Goal: Transaction & Acquisition: Purchase product/service

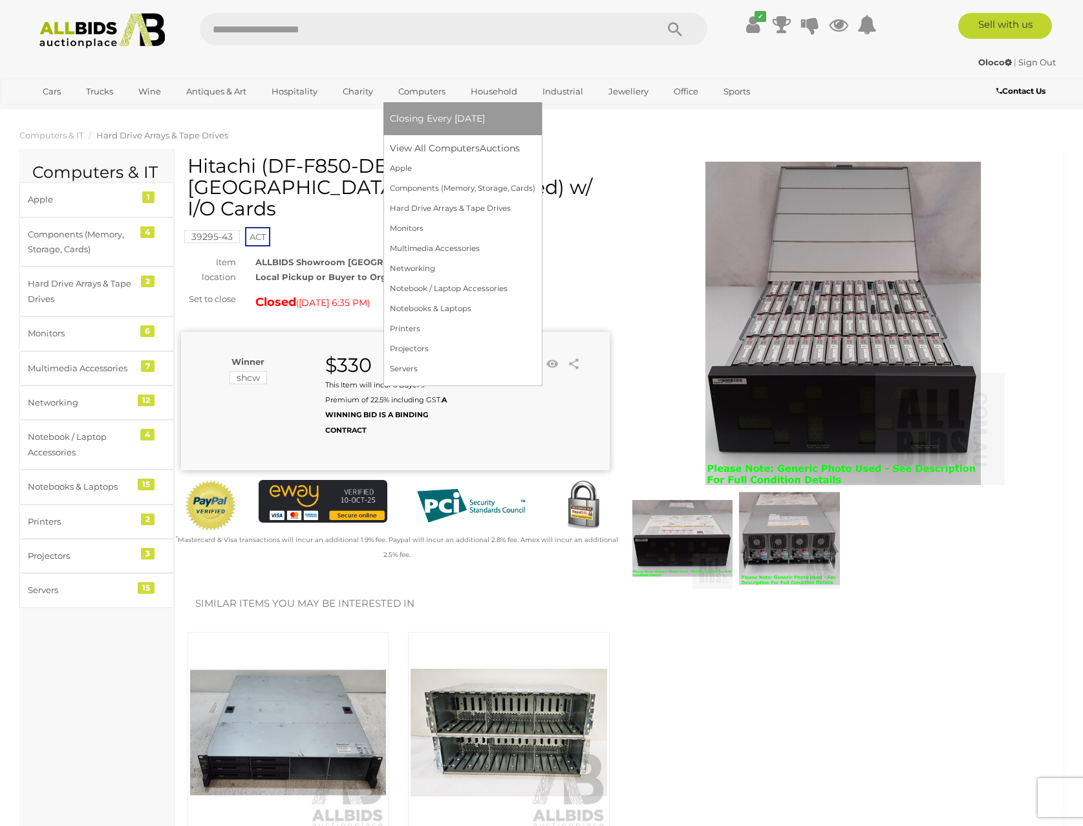
click at [427, 94] on link "Computers" at bounding box center [422, 91] width 64 height 21
click at [455, 149] on link "View All Computers Auctions" at bounding box center [462, 148] width 145 height 20
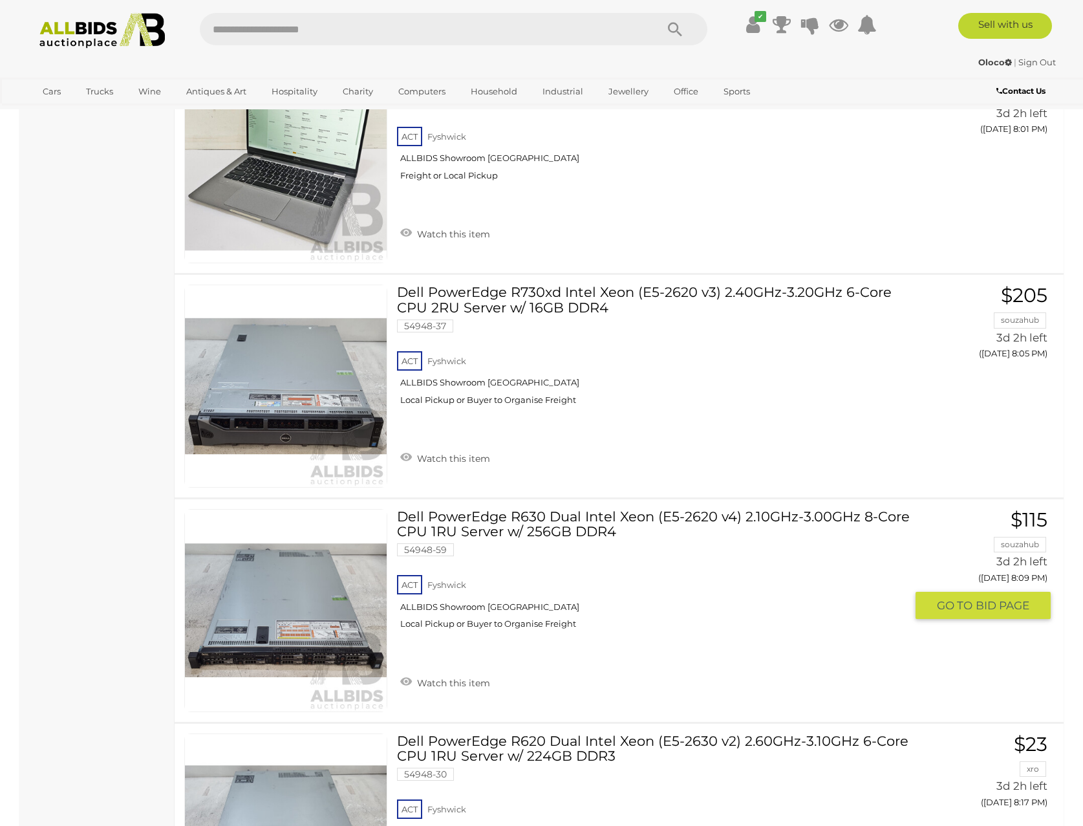
scroll to position [9055, 0]
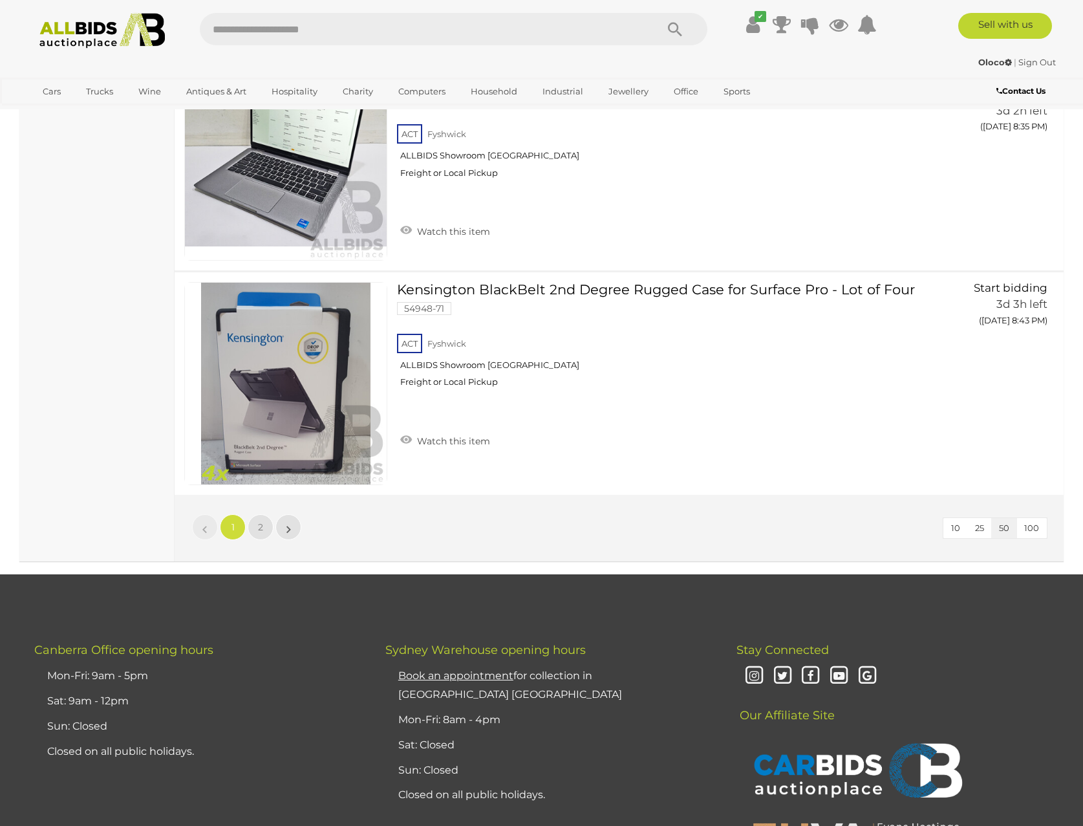
scroll to position [10952, 0]
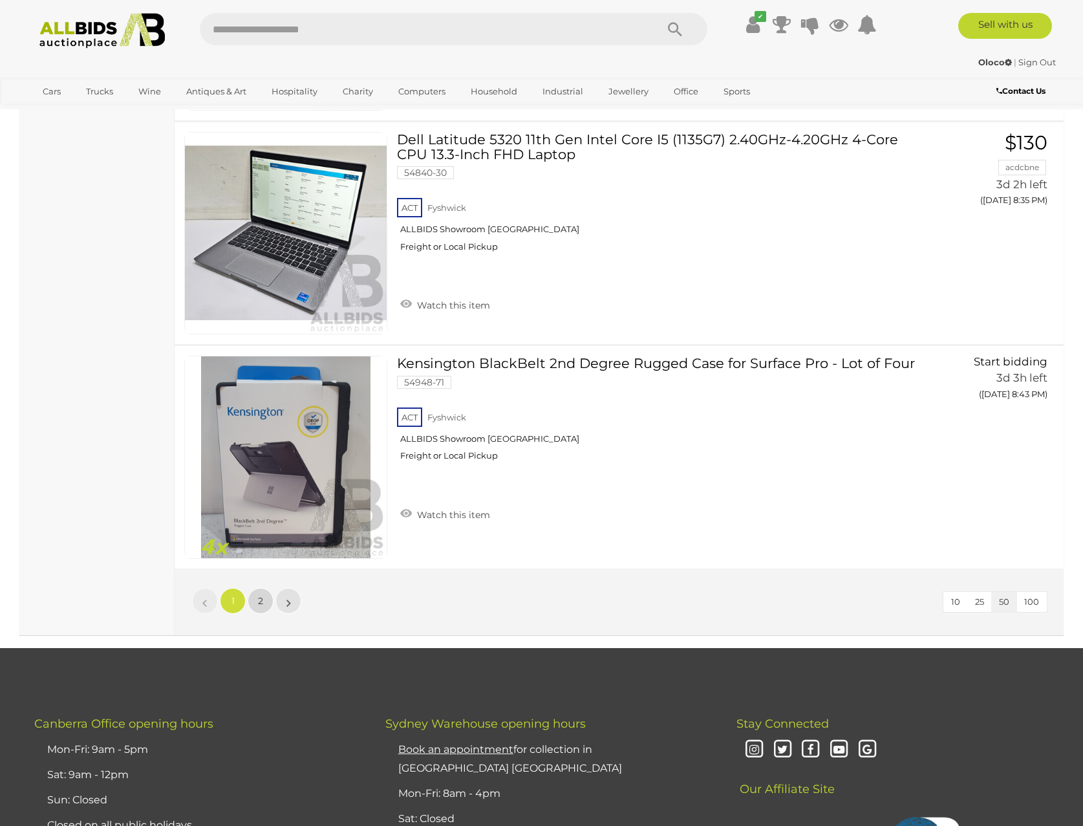
click at [259, 602] on span "2" at bounding box center [260, 601] width 5 height 12
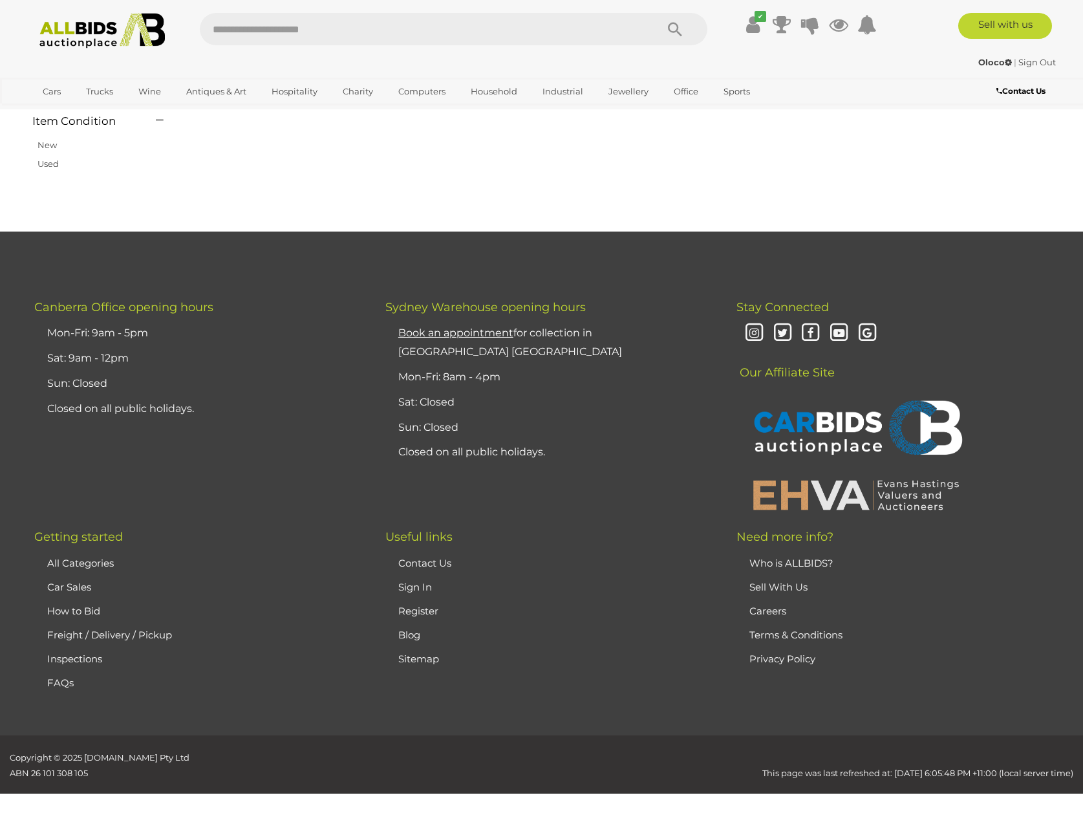
scroll to position [181, 0]
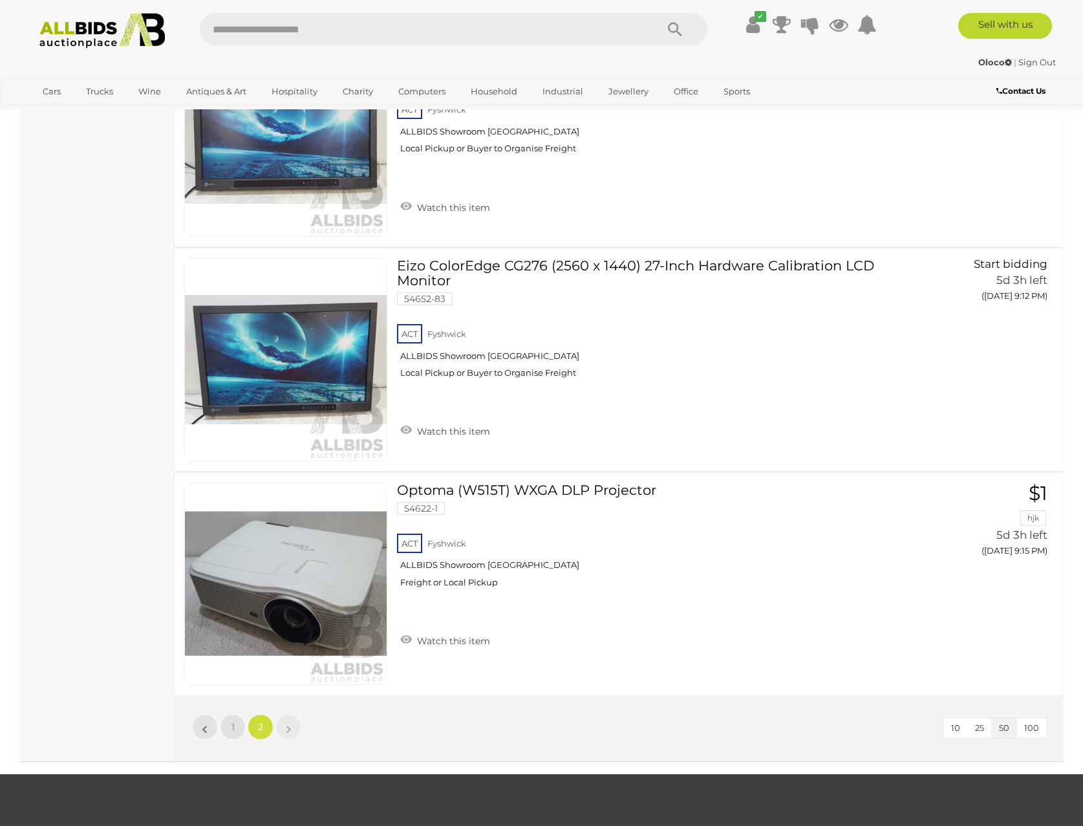
scroll to position [4384, 0]
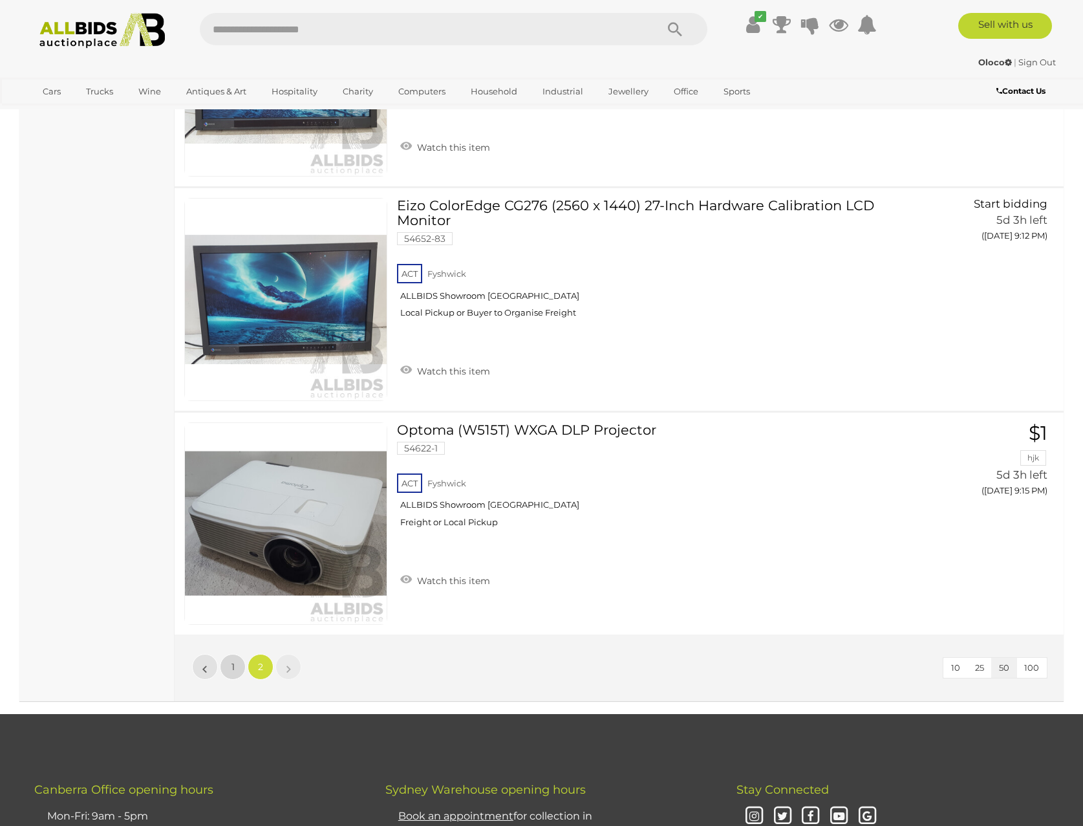
click at [237, 669] on link "1" at bounding box center [233, 667] width 26 height 26
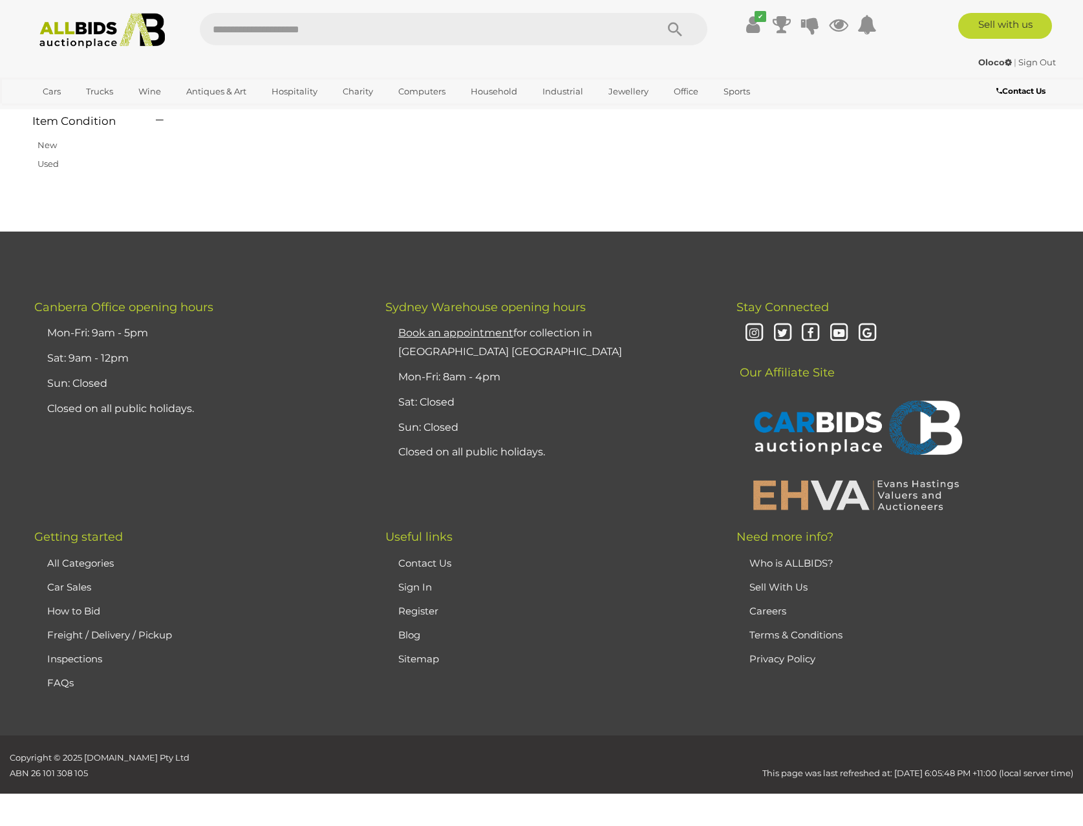
scroll to position [181, 0]
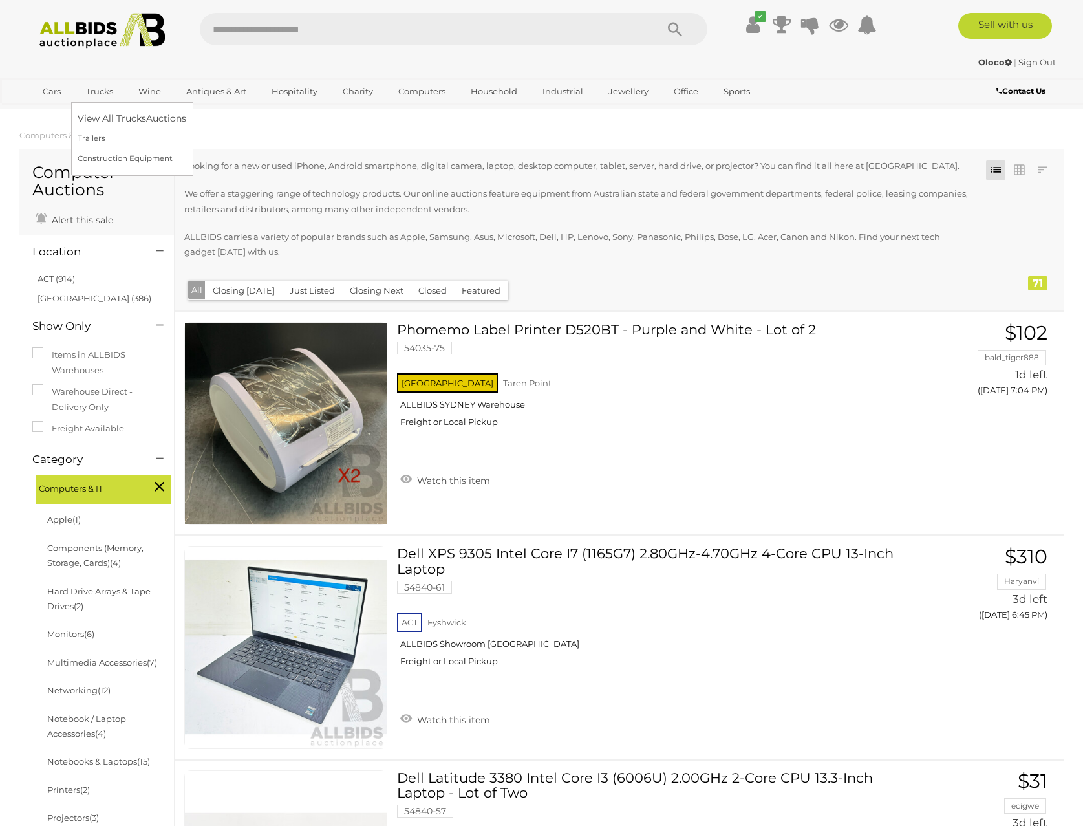
drag, startPoint x: 118, startPoint y: 618, endPoint x: 116, endPoint y: 95, distance: 523.1
click at [52, 37] on img at bounding box center [102, 31] width 140 height 36
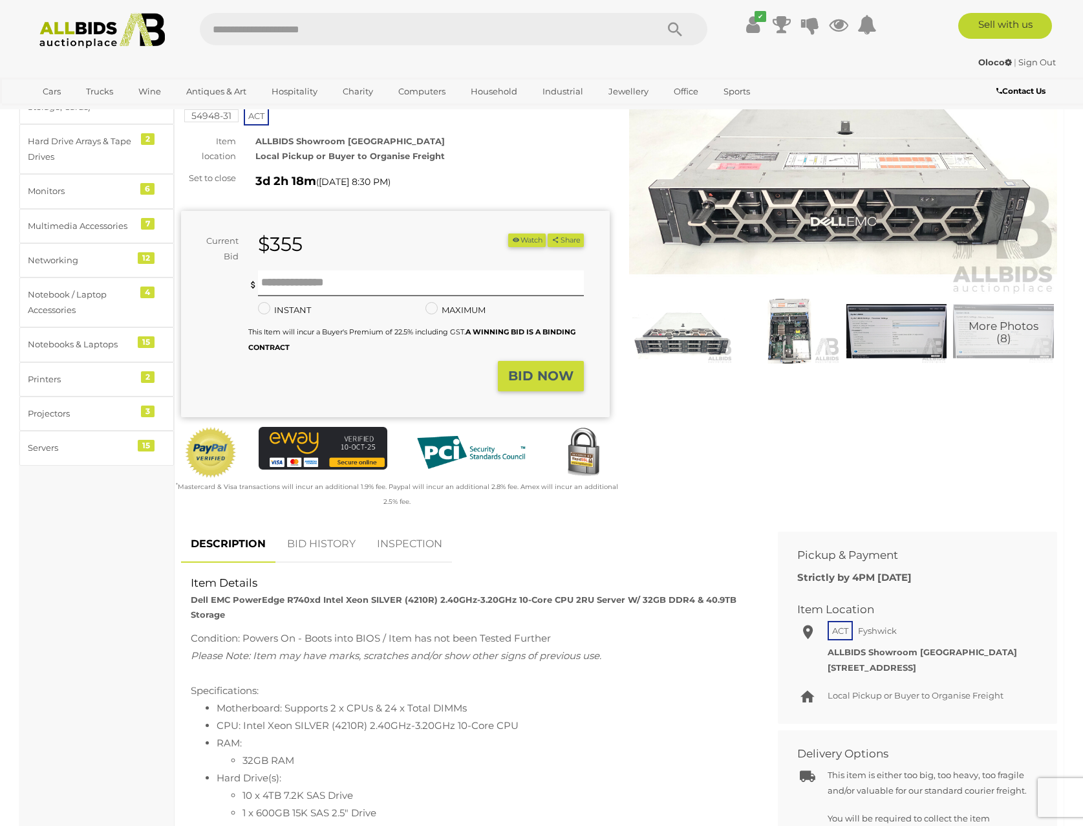
scroll to position [65, 0]
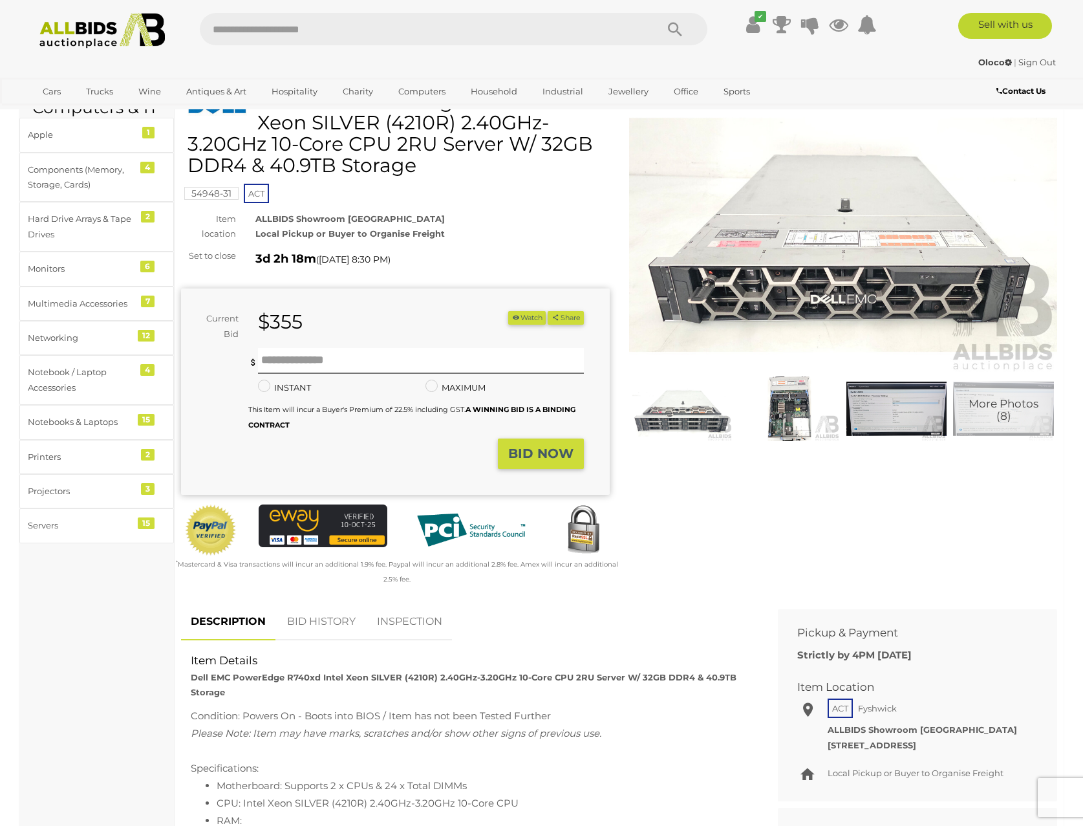
click at [791, 405] on img at bounding box center [789, 408] width 101 height 65
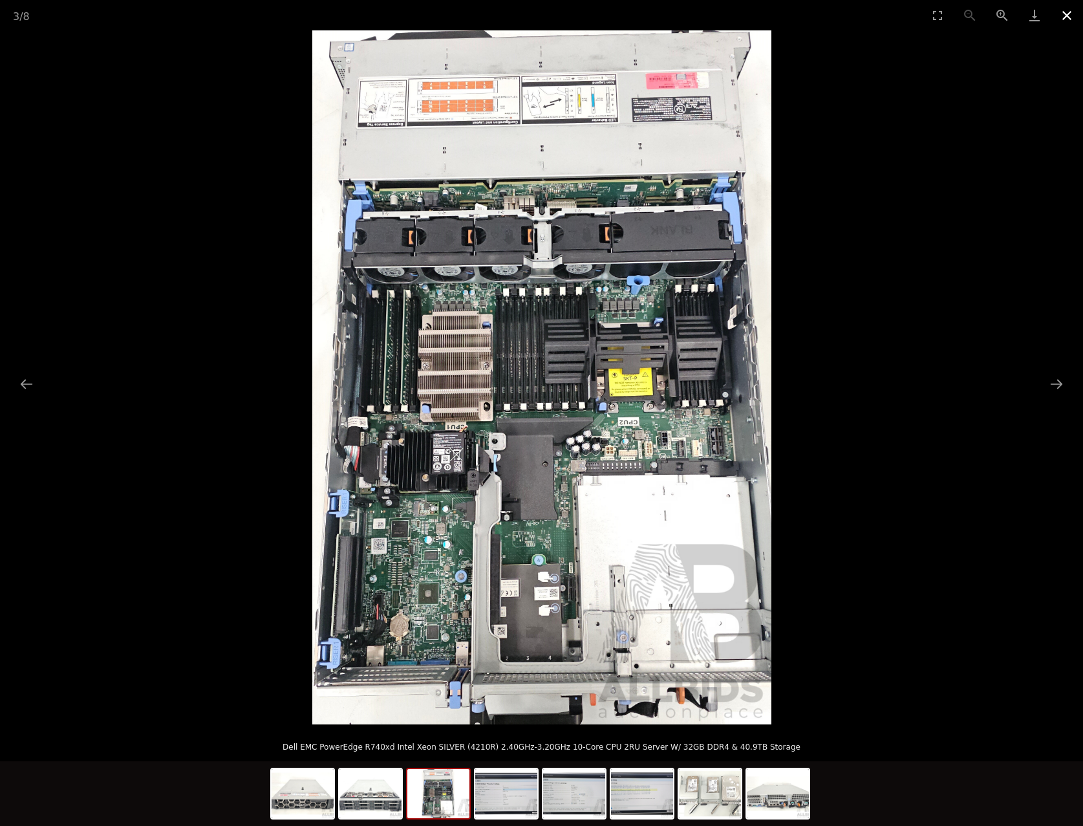
click at [1066, 16] on button "Close gallery" at bounding box center [1067, 15] width 32 height 30
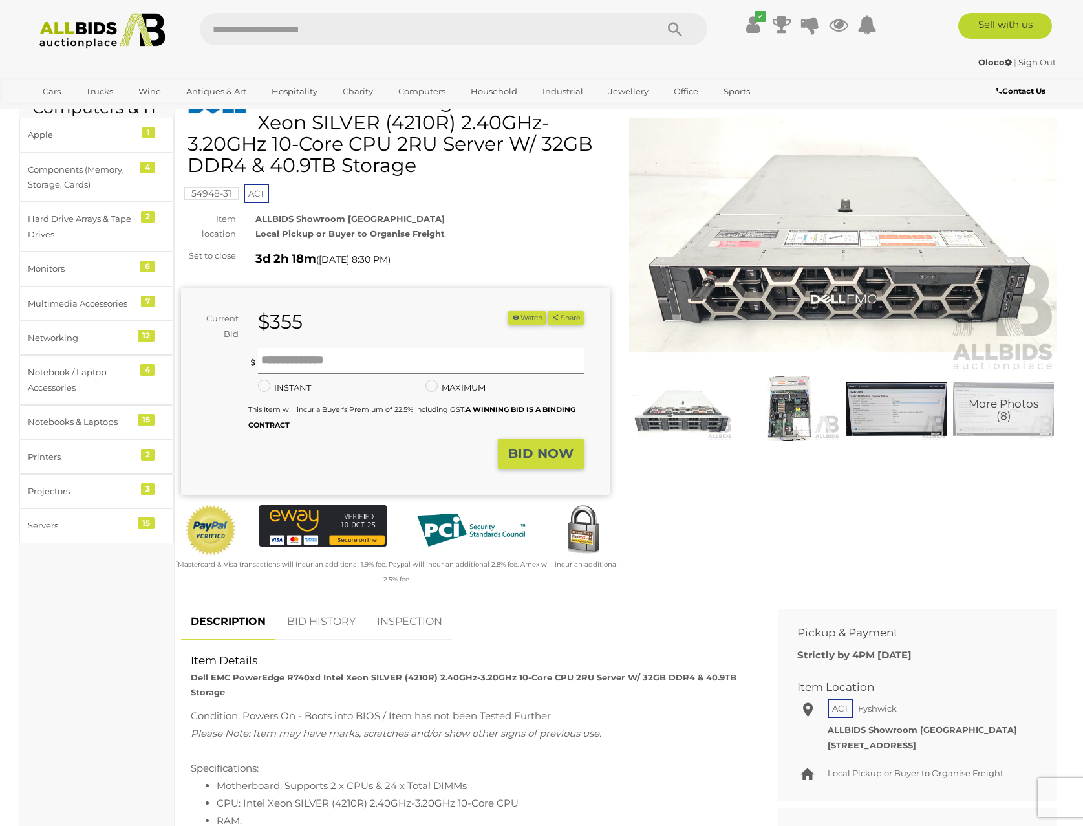
click at [907, 413] on img at bounding box center [896, 408] width 101 height 65
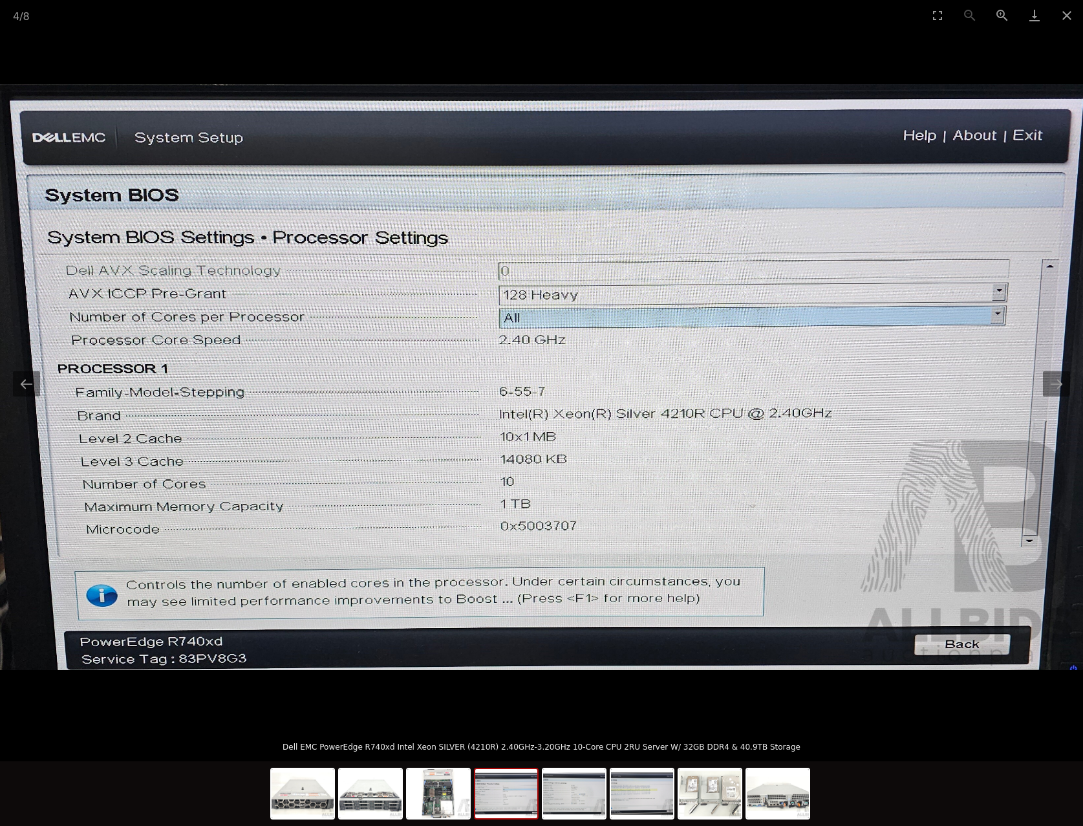
click at [475, 63] on picture at bounding box center [541, 377] width 1083 height 694
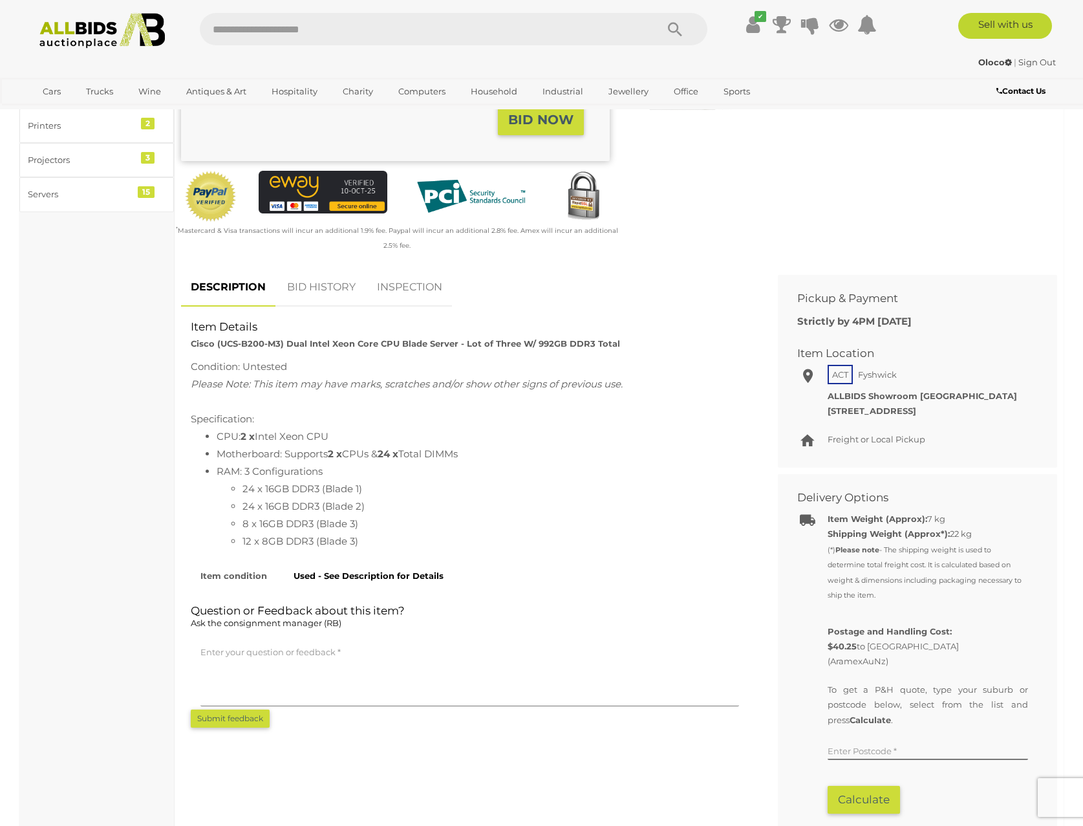
scroll to position [453, 0]
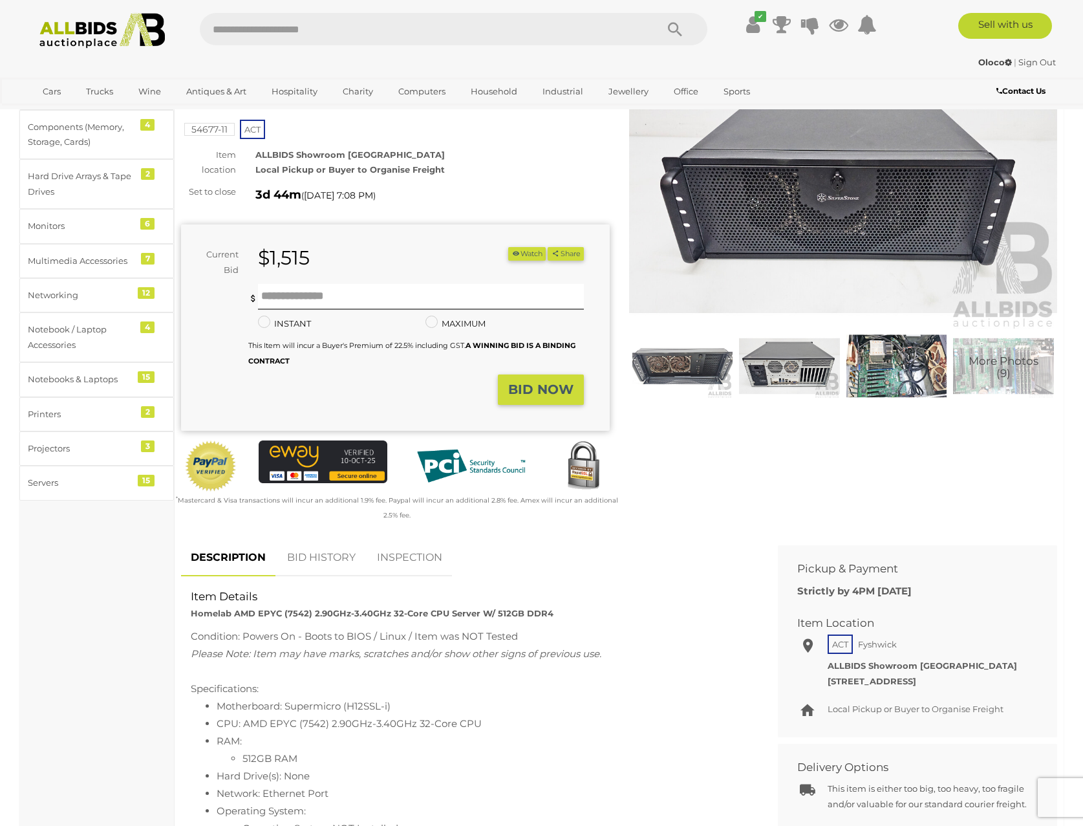
scroll to position [129, 0]
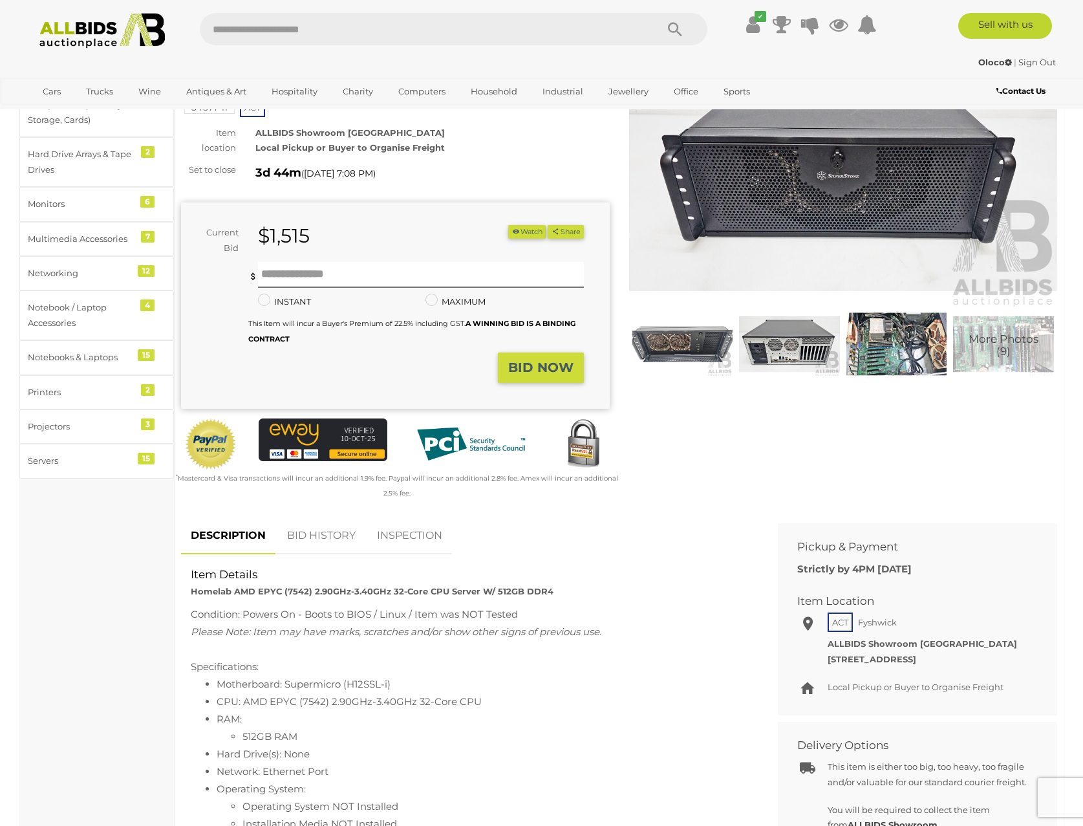
click at [879, 349] on img at bounding box center [896, 344] width 101 height 65
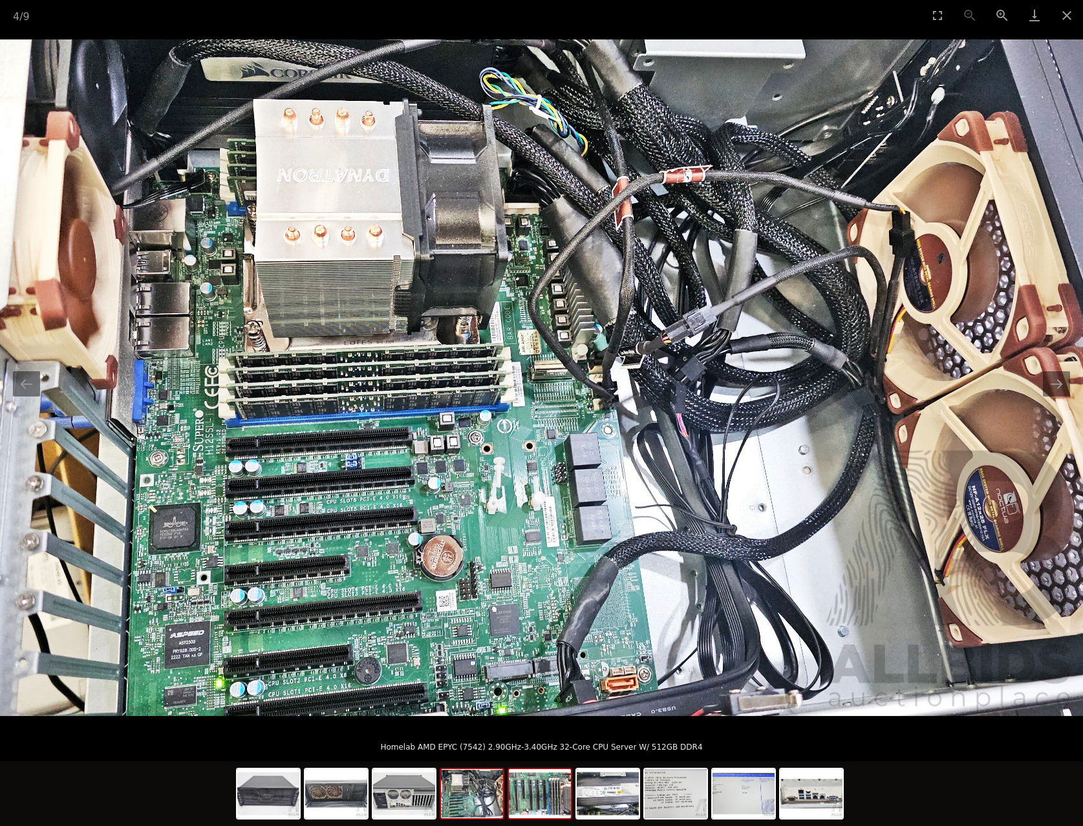
click at [543, 791] on img at bounding box center [540, 793] width 62 height 49
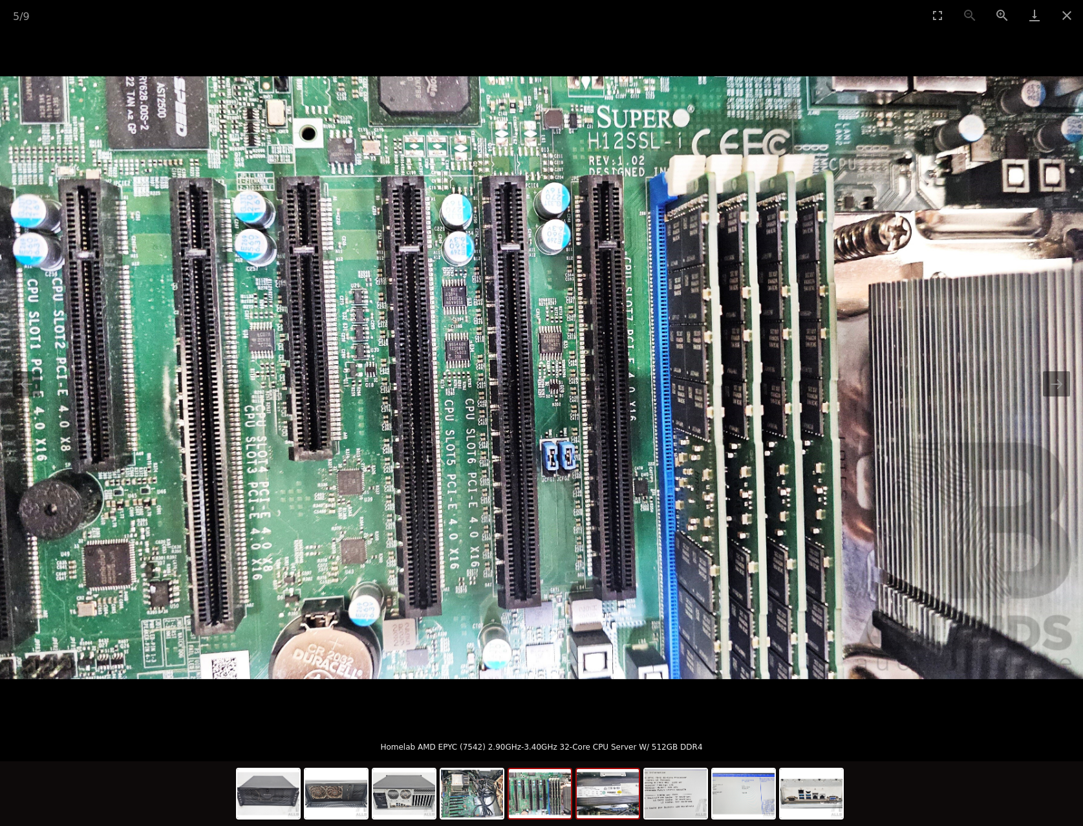
click at [593, 793] on img at bounding box center [608, 793] width 62 height 49
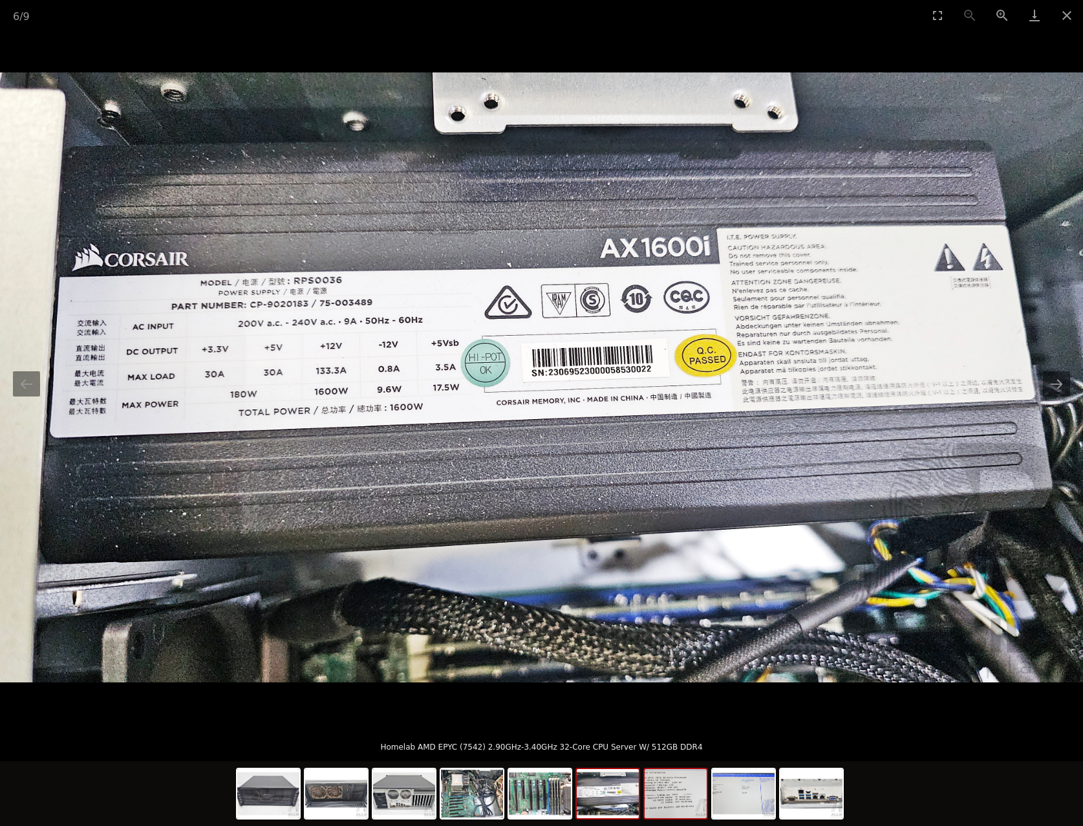
click at [675, 801] on img at bounding box center [676, 793] width 62 height 49
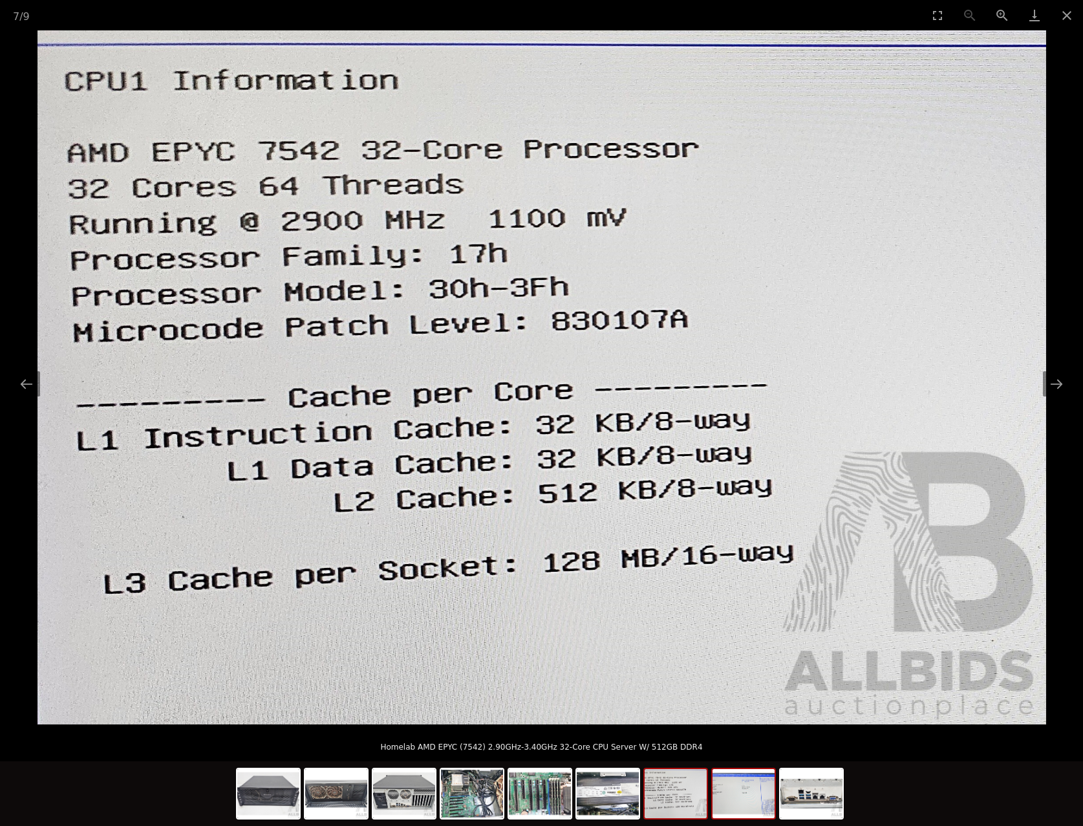
click at [755, 811] on img at bounding box center [744, 793] width 62 height 49
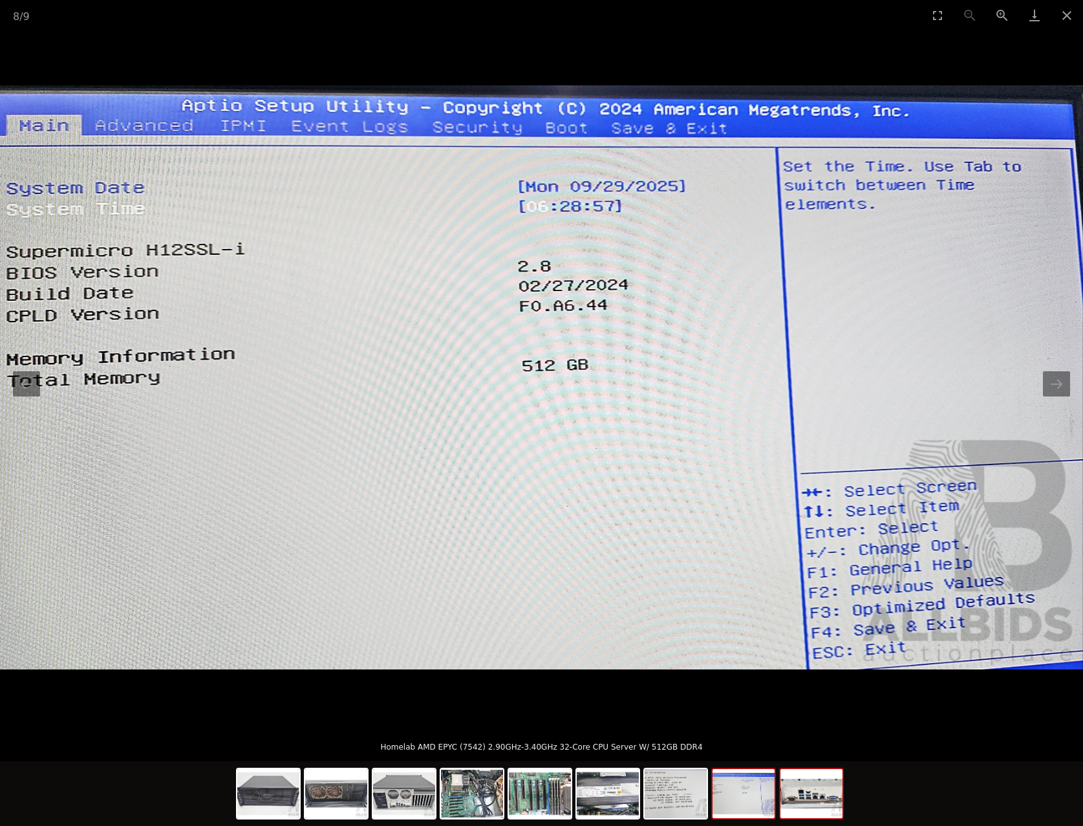
click at [802, 811] on img at bounding box center [811, 793] width 62 height 49
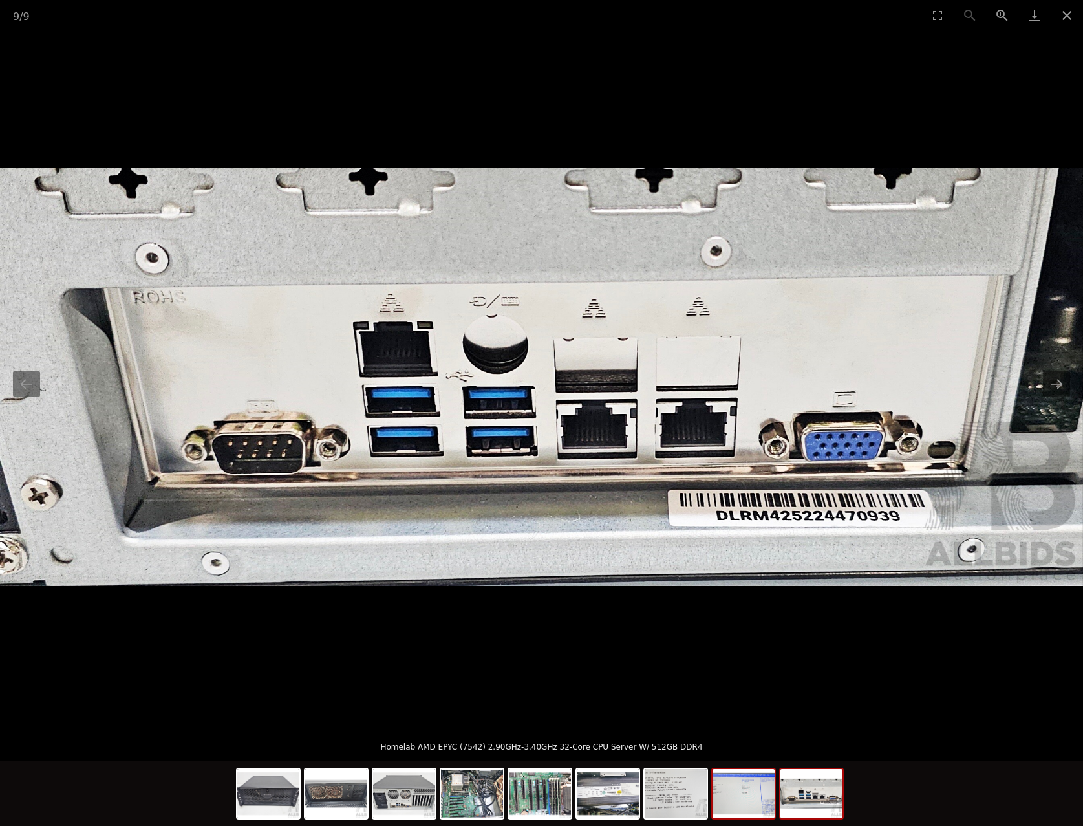
click at [744, 808] on img at bounding box center [744, 793] width 62 height 49
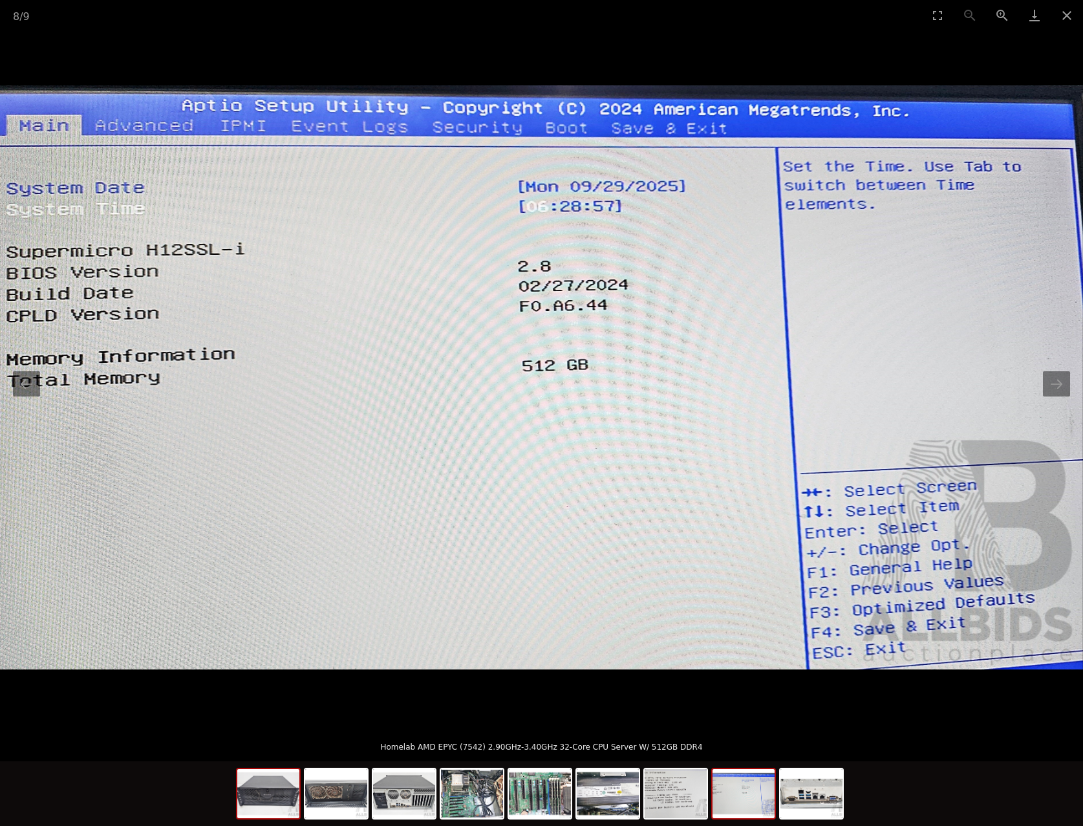
click at [261, 799] on img at bounding box center [268, 793] width 62 height 49
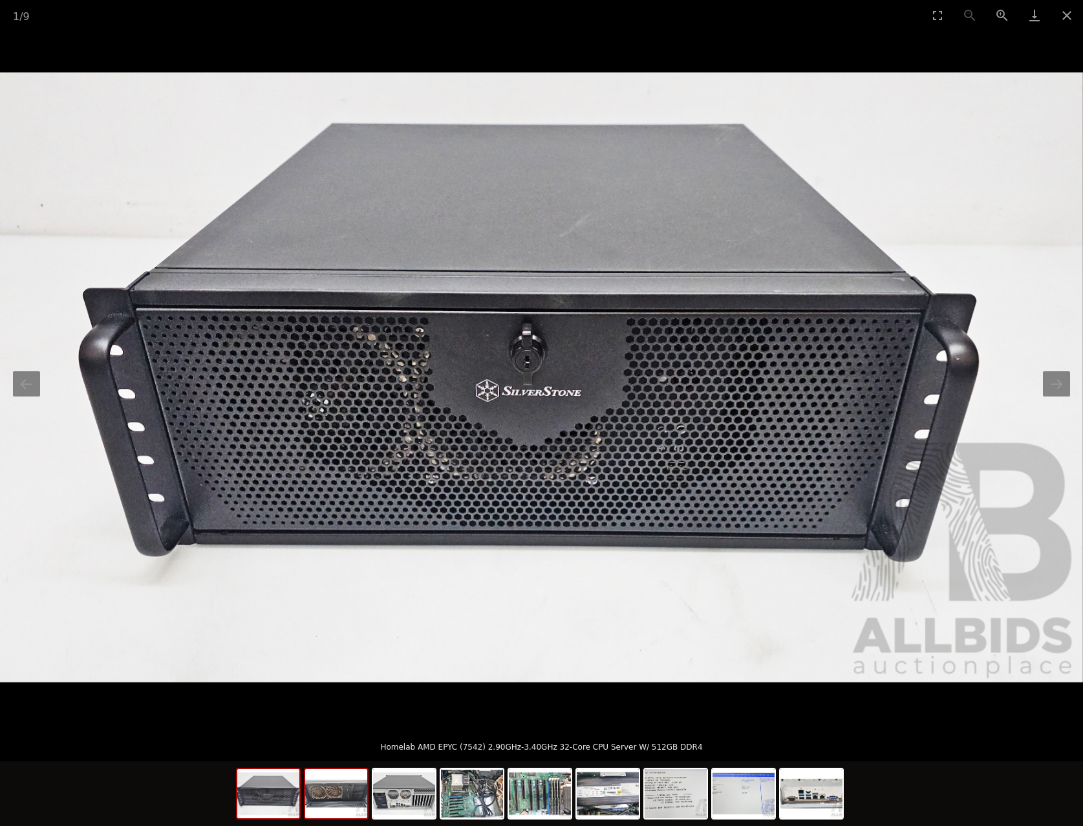
click at [337, 799] on img at bounding box center [336, 793] width 62 height 49
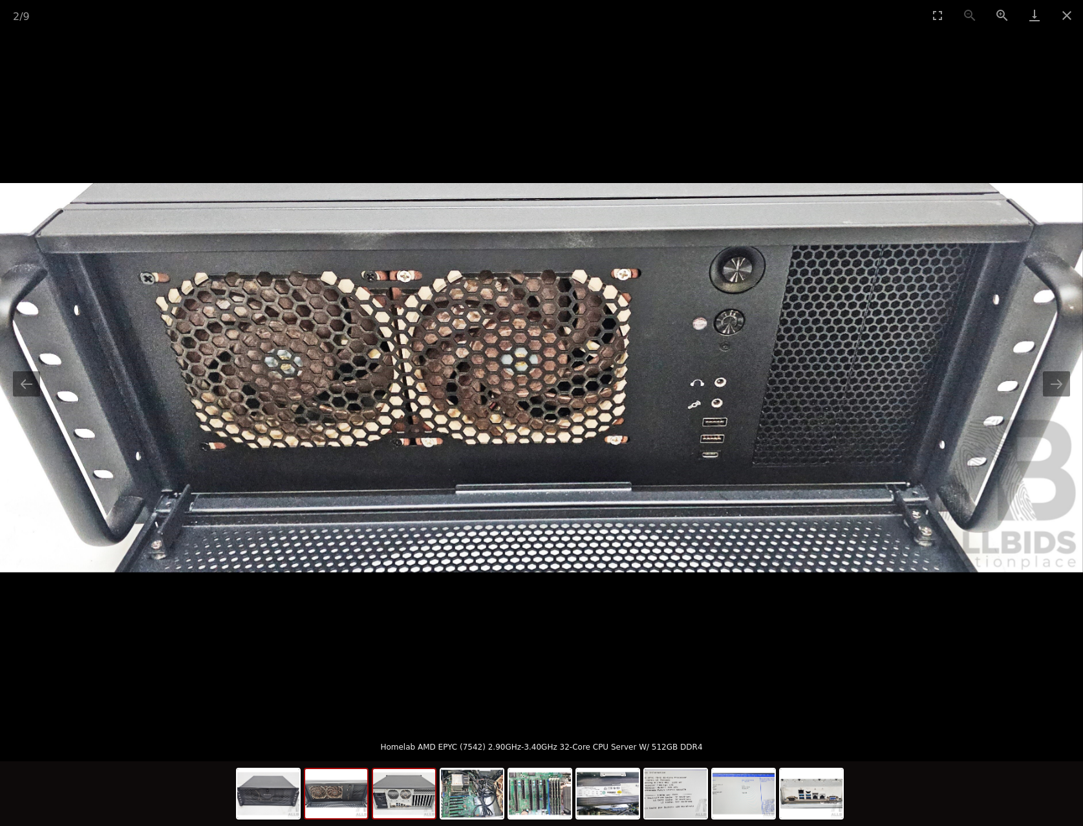
click at [393, 803] on img at bounding box center [404, 793] width 62 height 49
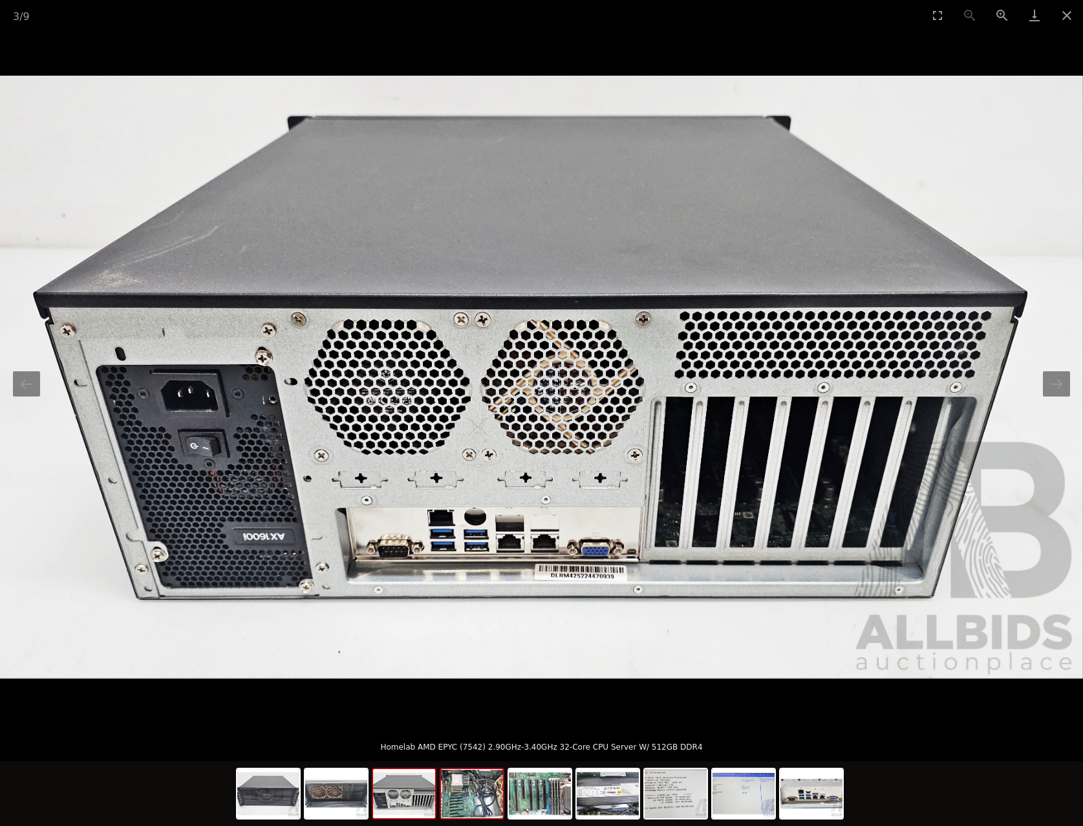
click at [462, 808] on img at bounding box center [472, 793] width 62 height 49
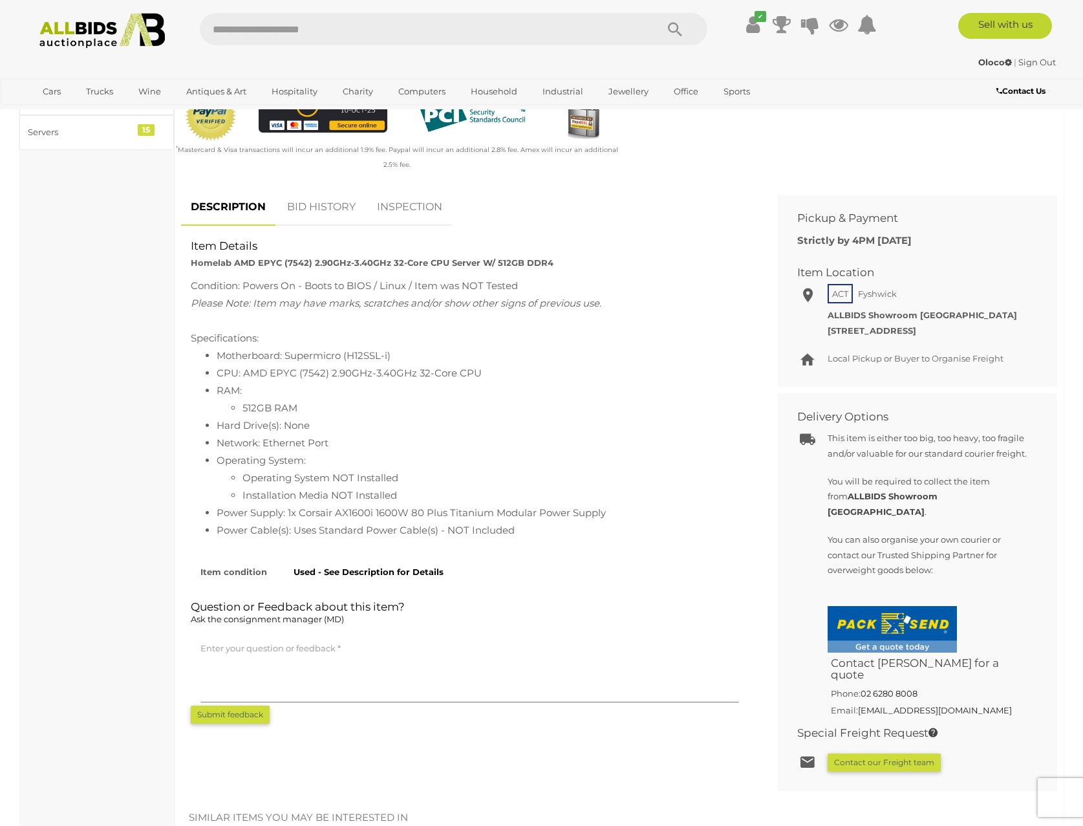
scroll to position [517, 0]
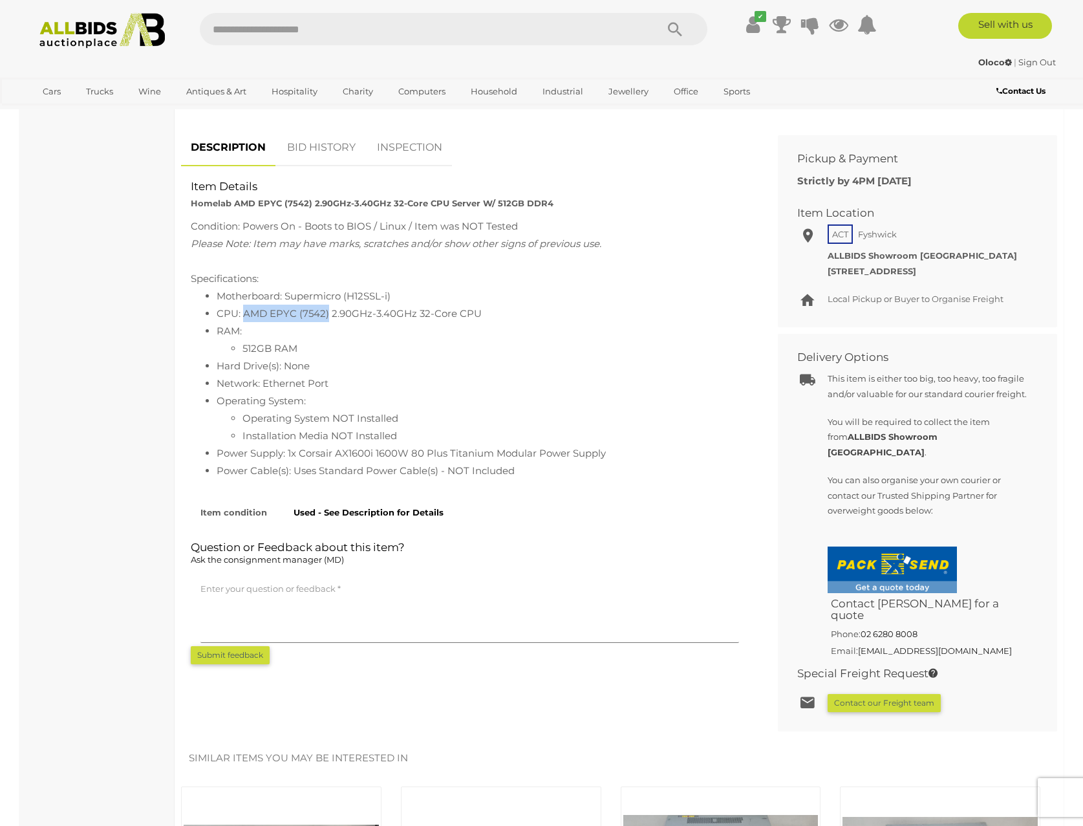
drag, startPoint x: 242, startPoint y: 314, endPoint x: 328, endPoint y: 316, distance: 86.0
click at [328, 316] on li "CPU: AMD EPYC (7542) 2.90GHz-3.40GHz 32-Core CPU" at bounding box center [483, 313] width 532 height 17
copy li "AMD EPYC (7542)"
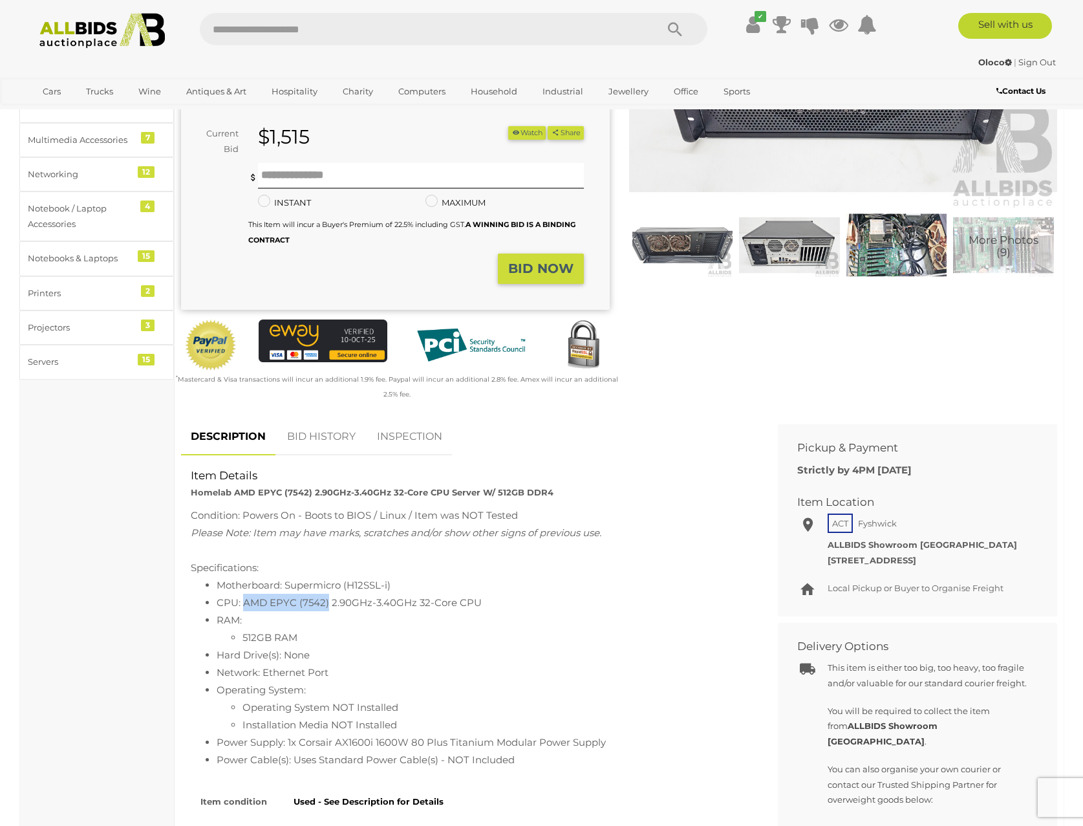
scroll to position [129, 0]
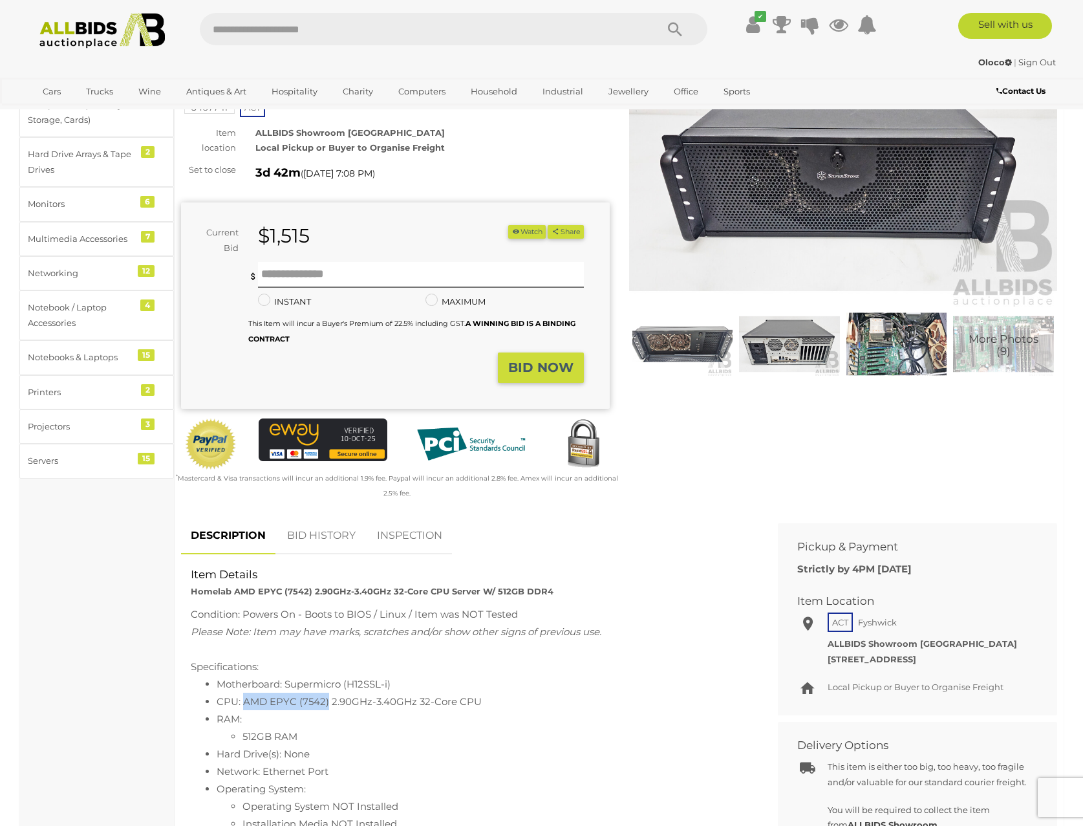
click at [902, 347] on img at bounding box center [896, 344] width 101 height 65
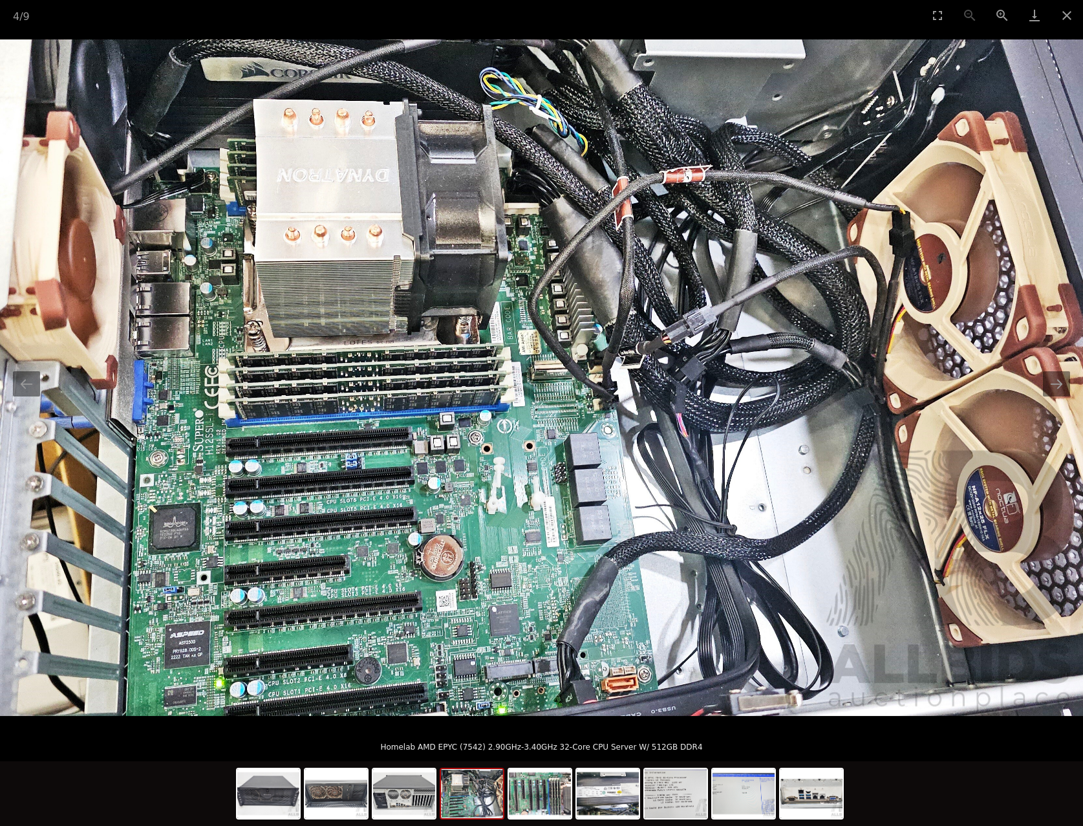
scroll to position [129, 0]
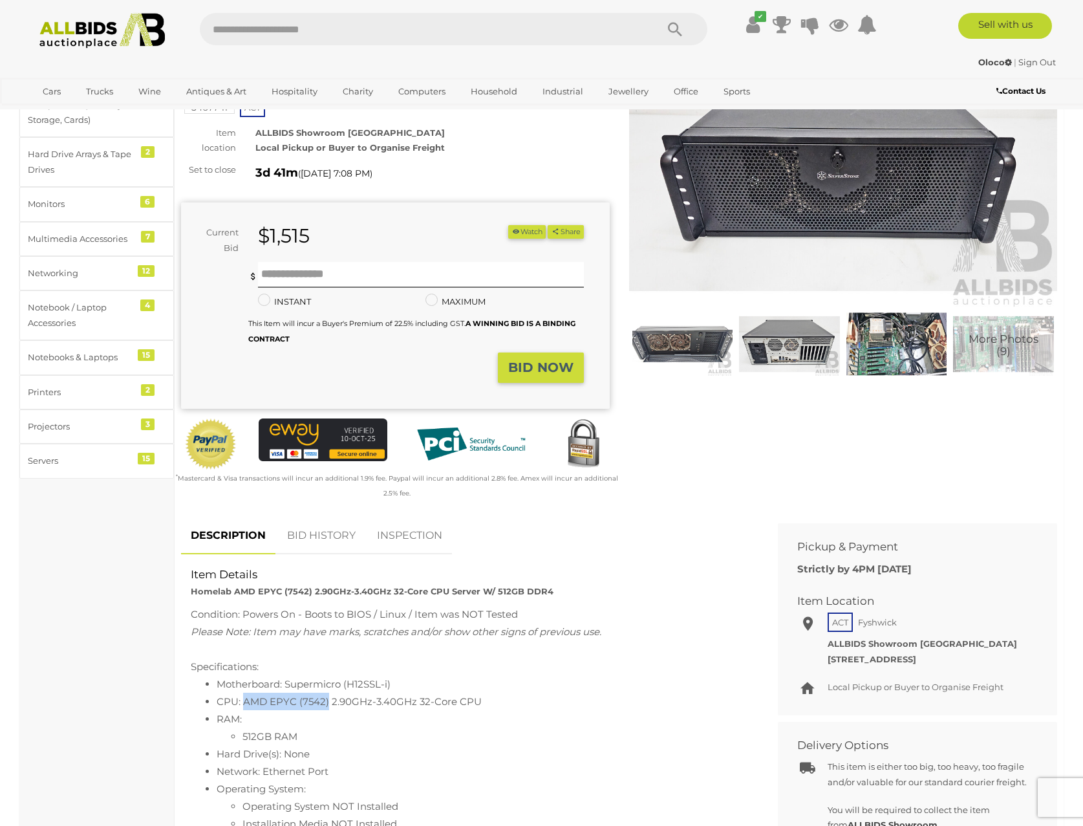
click at [908, 348] on img at bounding box center [896, 344] width 101 height 65
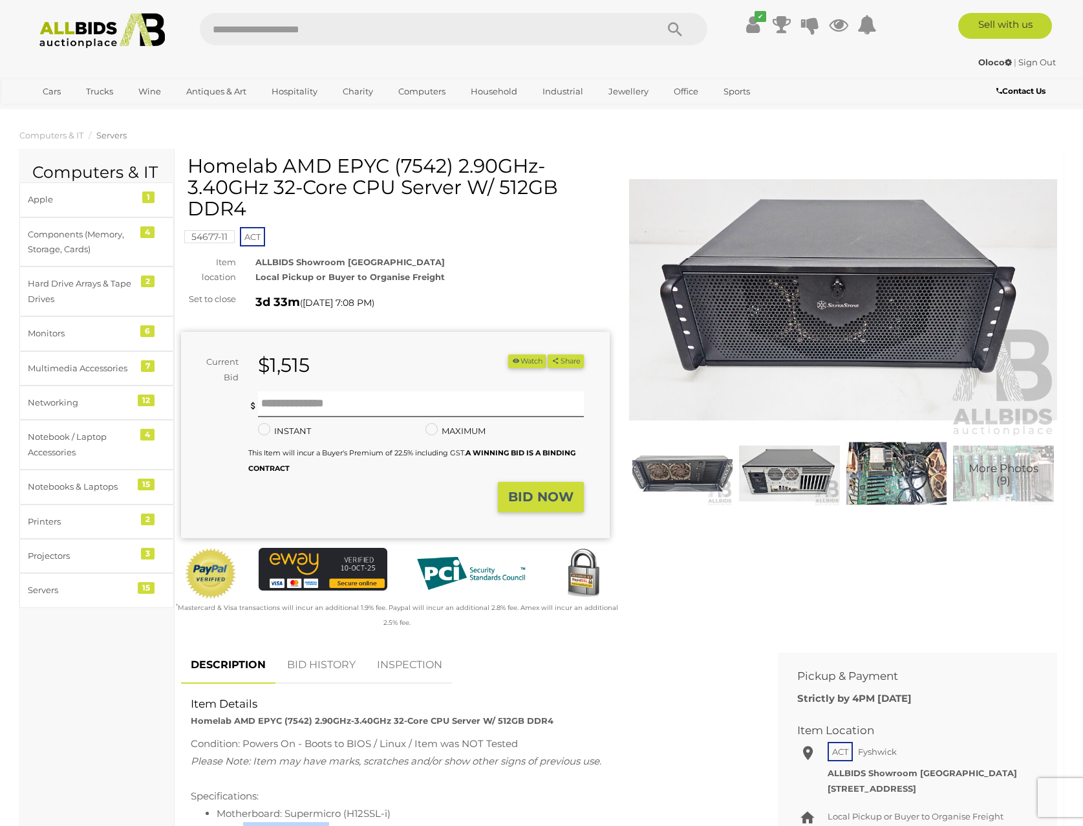
click at [521, 363] on button "Watch" at bounding box center [527, 361] width 38 height 14
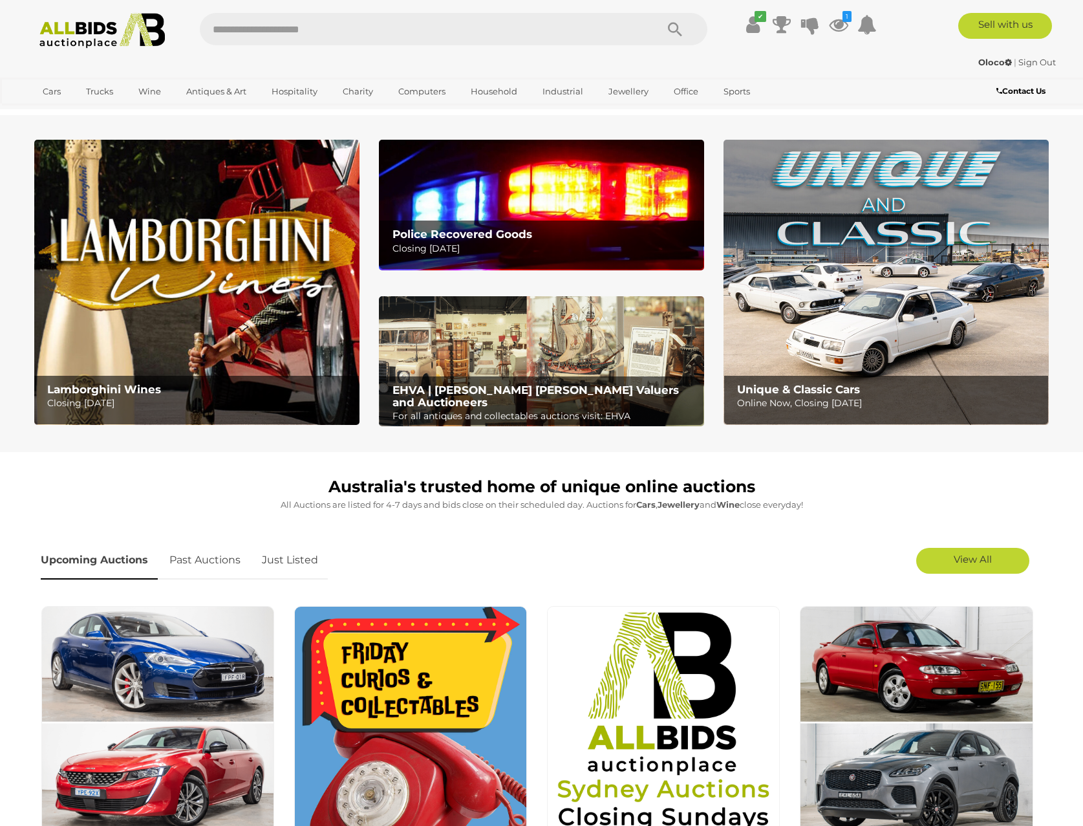
click at [824, 315] on img at bounding box center [886, 282] width 325 height 285
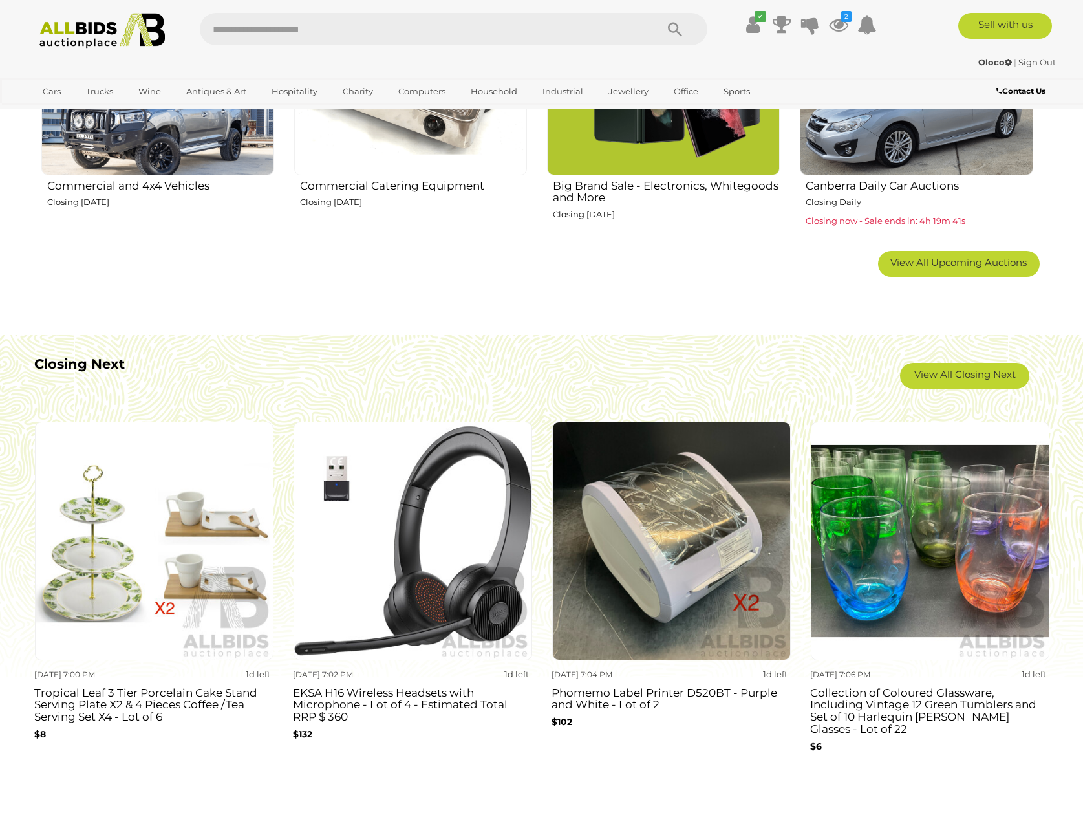
scroll to position [1035, 0]
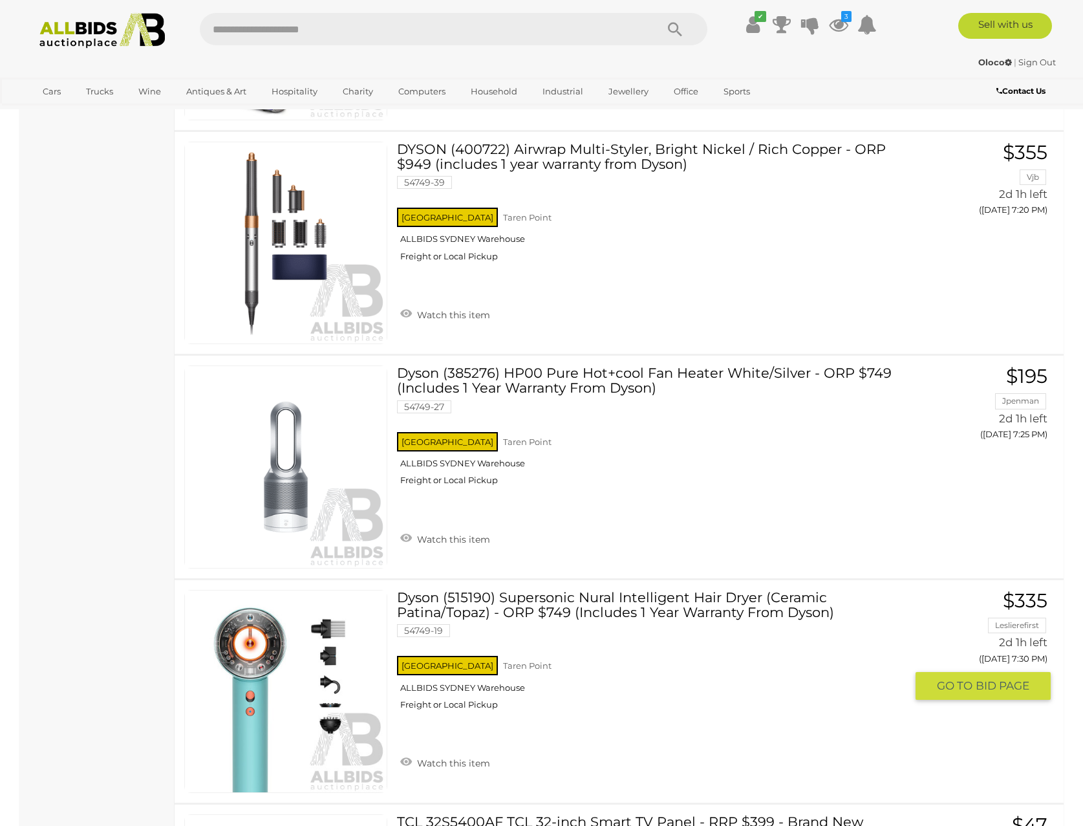
scroll to position [711, 0]
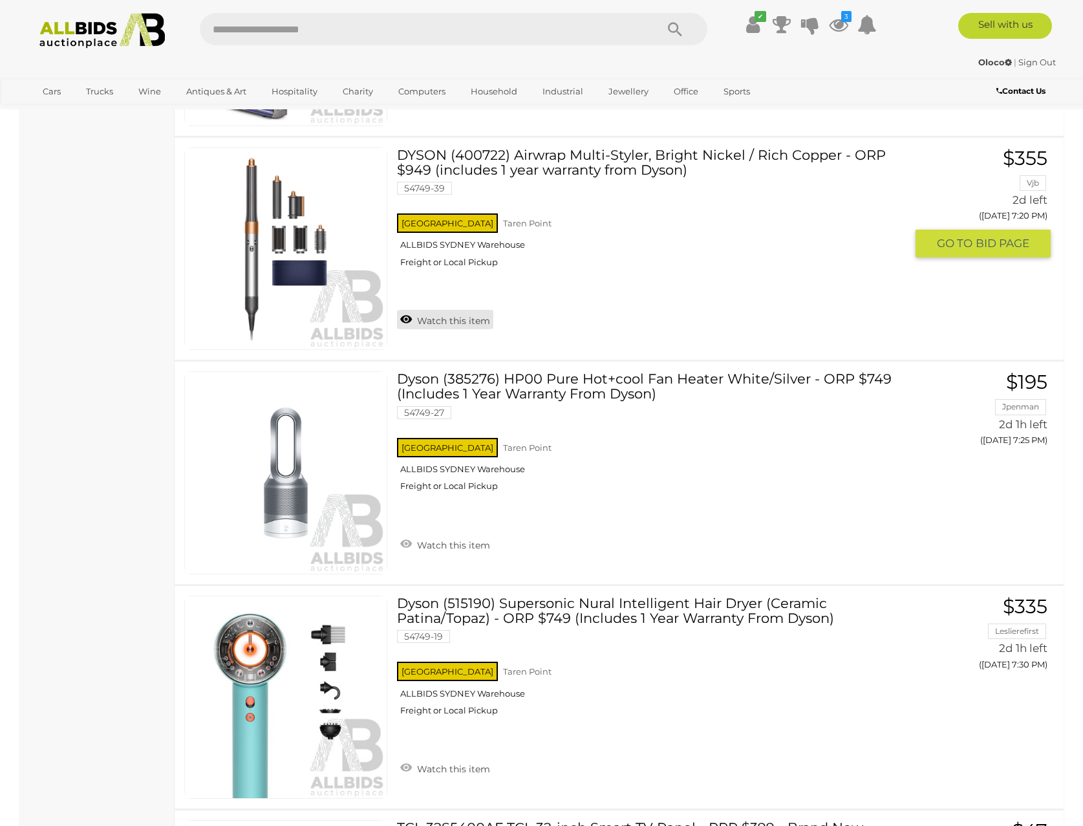
click at [441, 324] on link "Watch this item" at bounding box center [445, 319] width 96 height 19
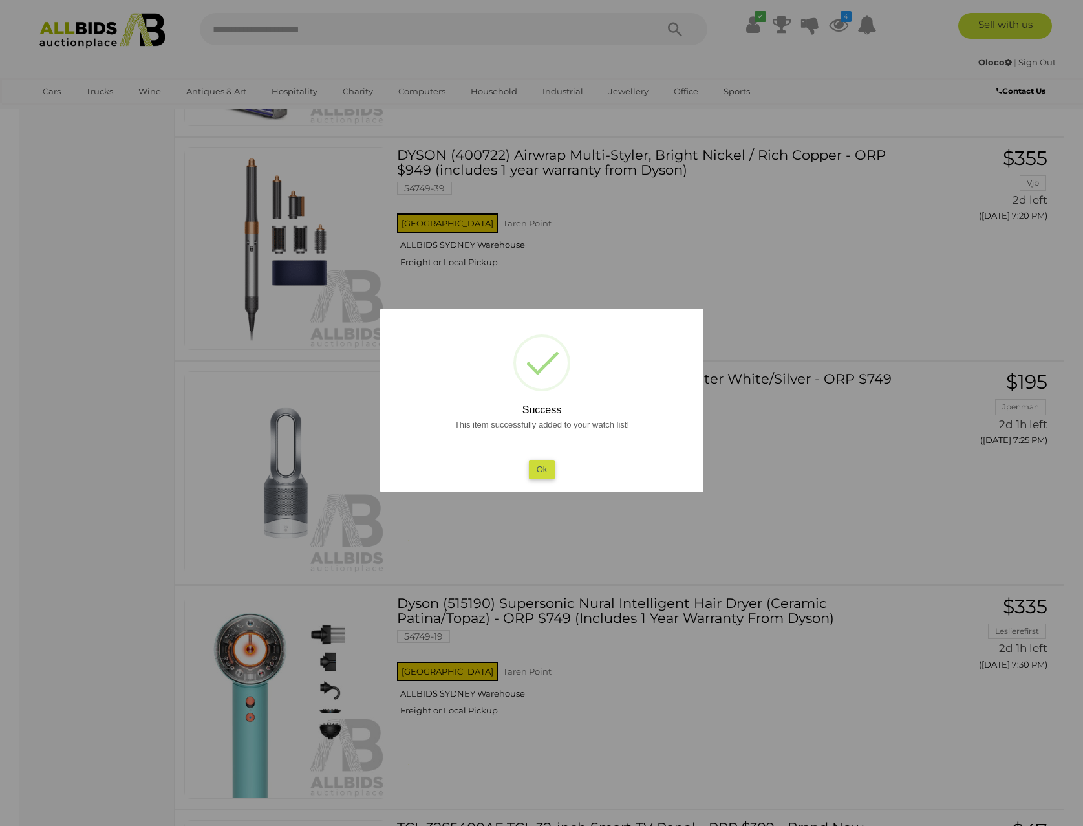
click at [537, 471] on button "Ok" at bounding box center [541, 469] width 27 height 19
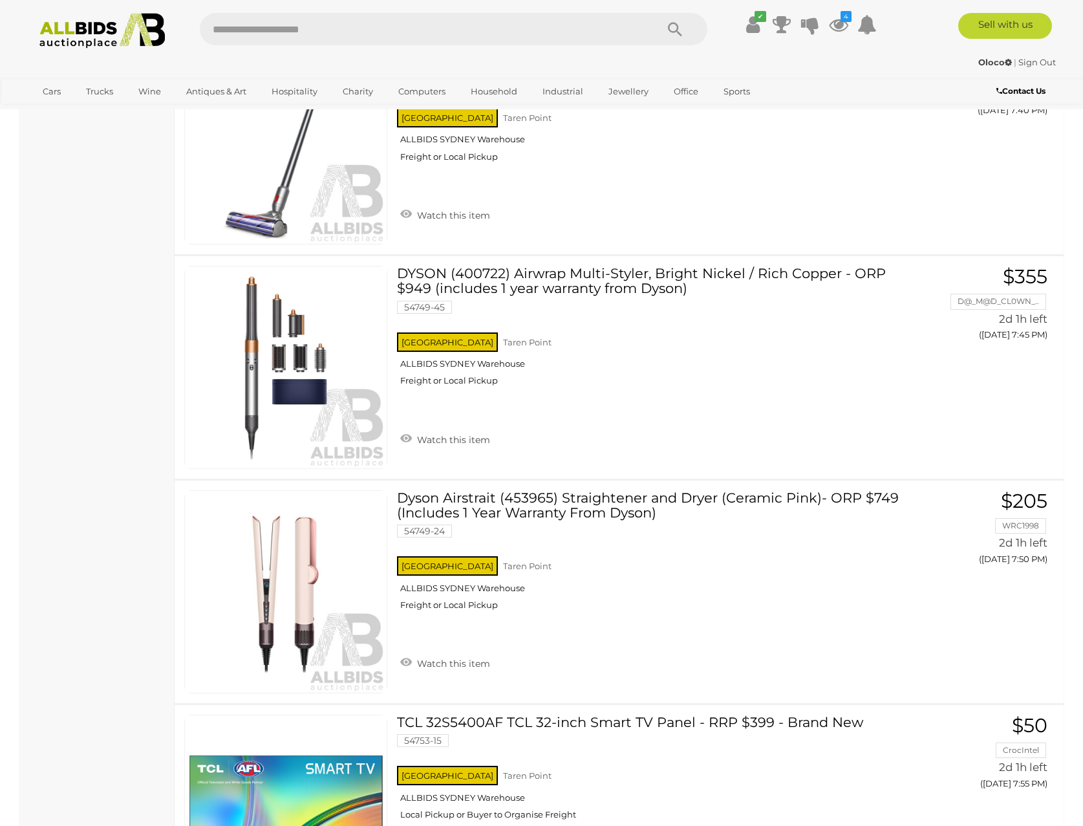
scroll to position [1811, 0]
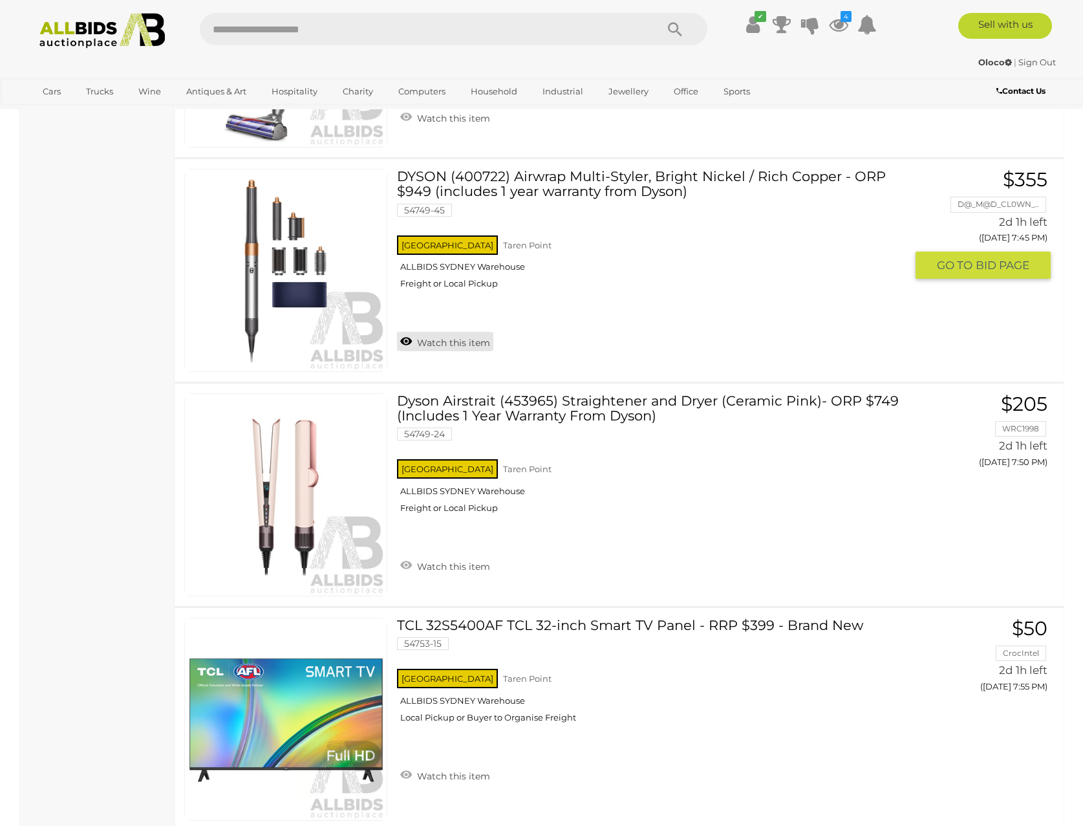
click at [455, 345] on link "Watch this item" at bounding box center [445, 341] width 96 height 19
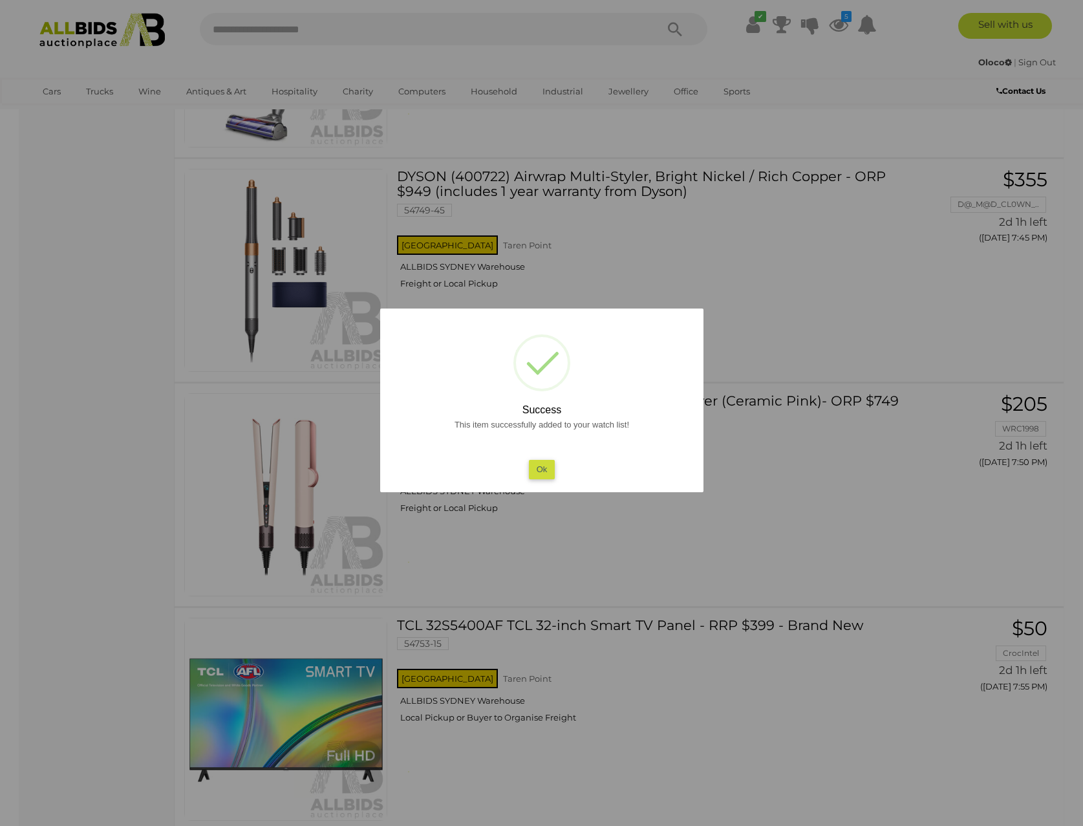
click at [543, 473] on button "Ok" at bounding box center [541, 469] width 27 height 19
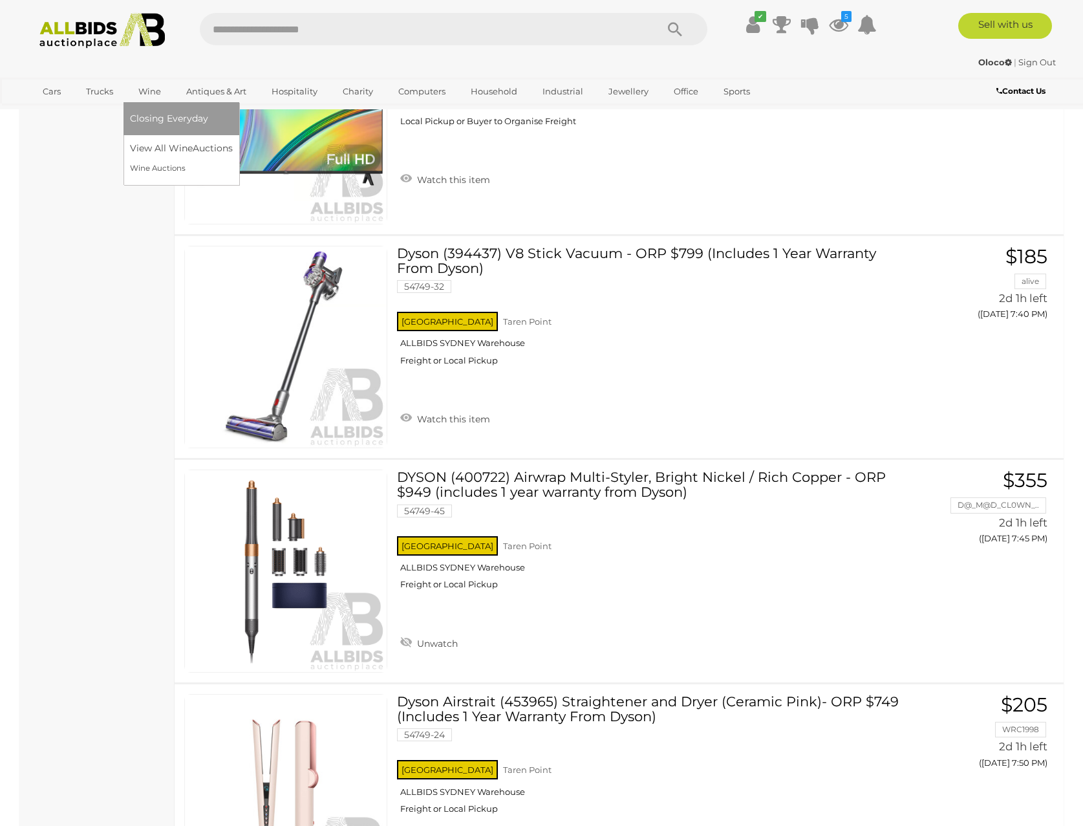
scroll to position [0, 0]
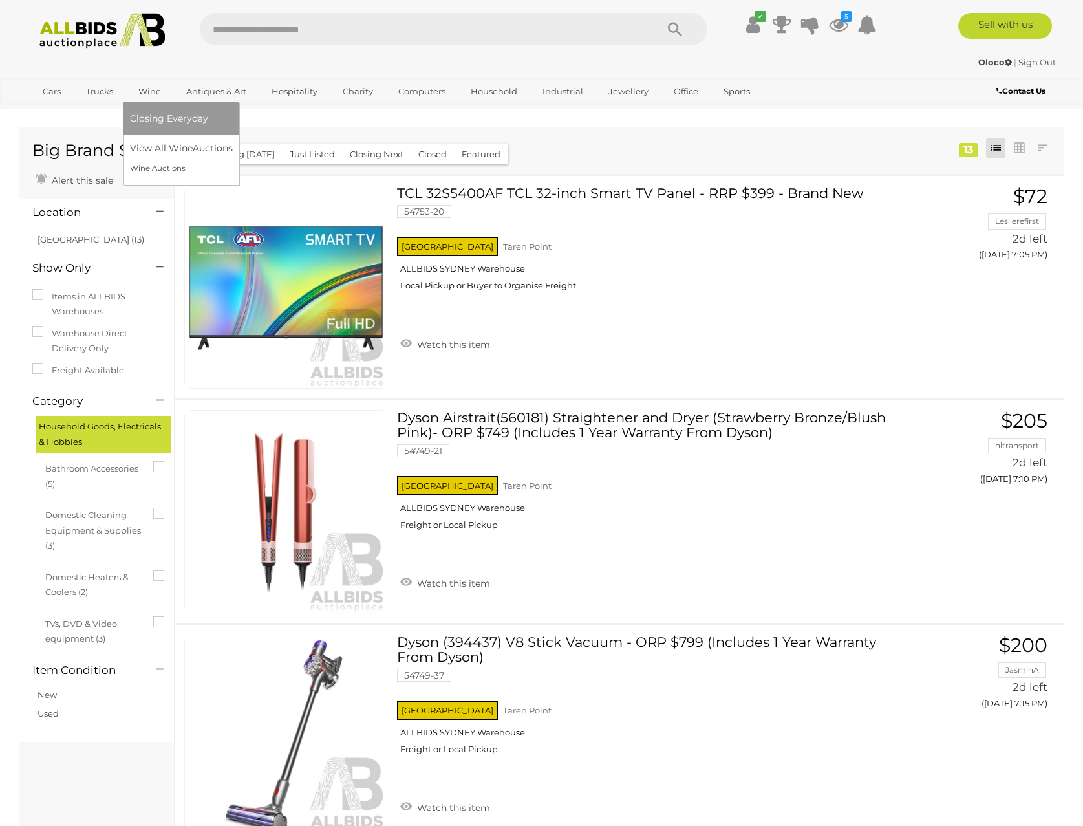
drag, startPoint x: 77, startPoint y: 444, endPoint x: 151, endPoint y: 90, distance: 361.4
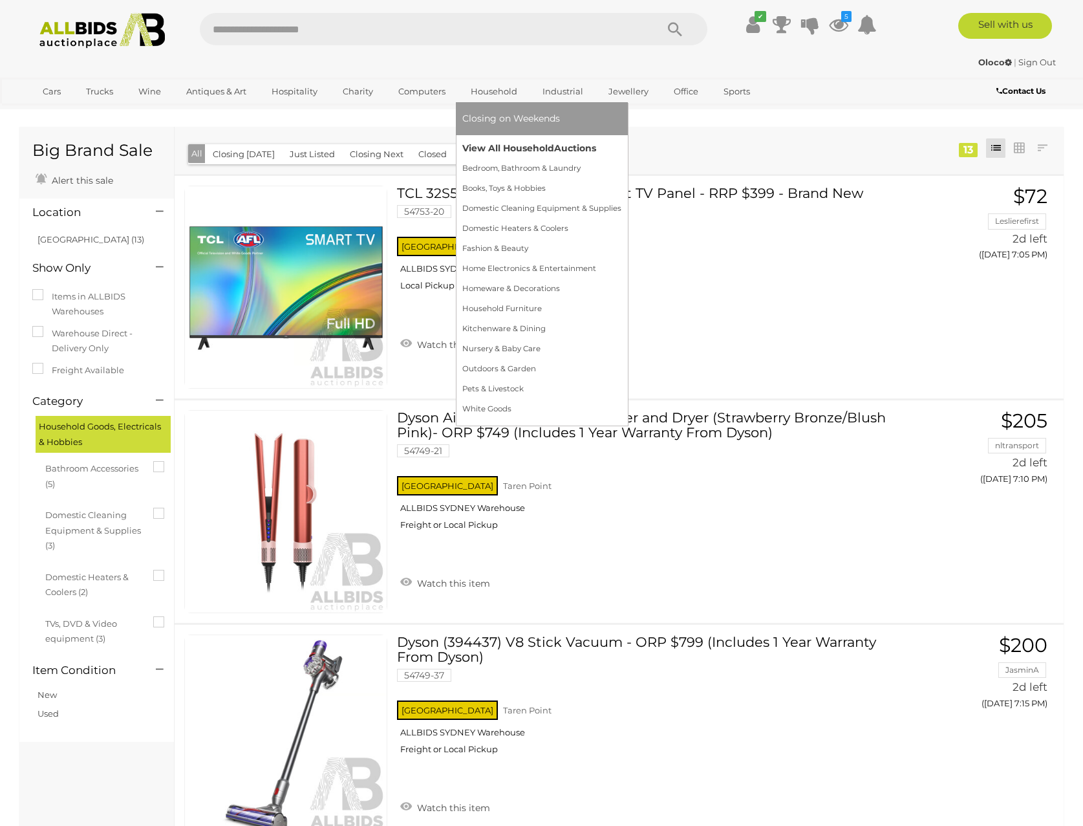
click at [490, 148] on link "View All Household Auctions" at bounding box center [541, 148] width 159 height 20
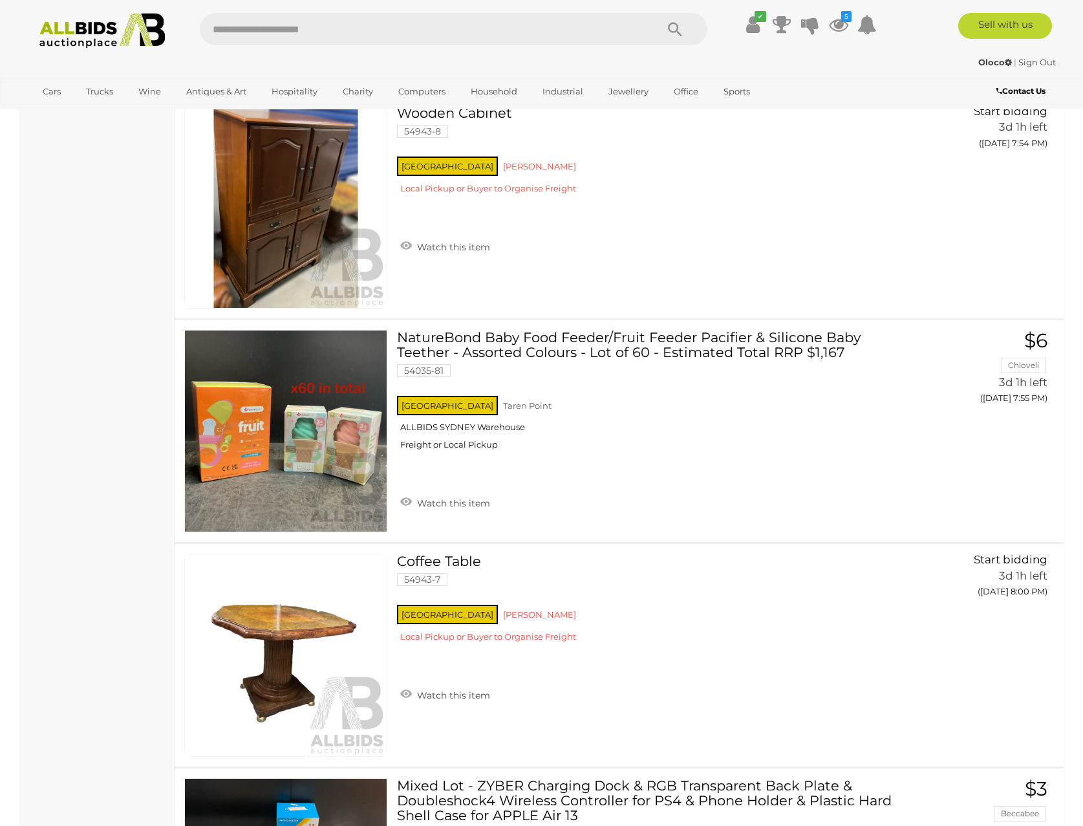
scroll to position [10864, 0]
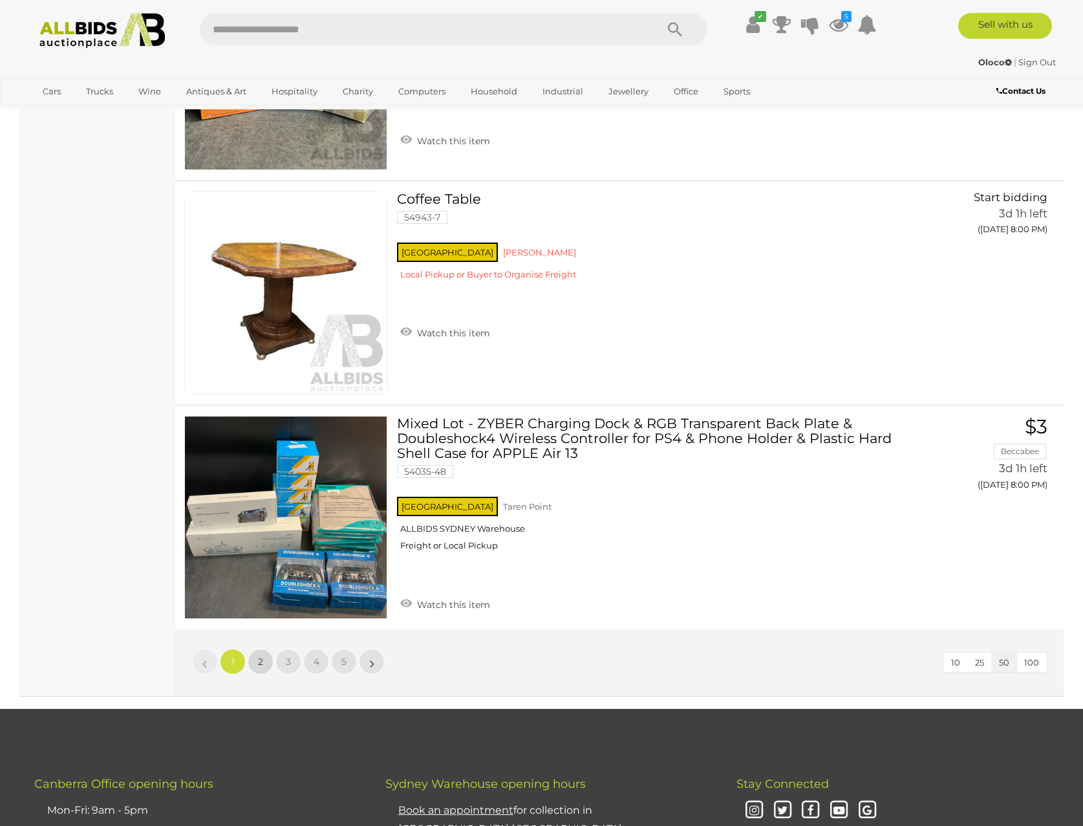
click at [267, 660] on link "2" at bounding box center [261, 662] width 26 height 26
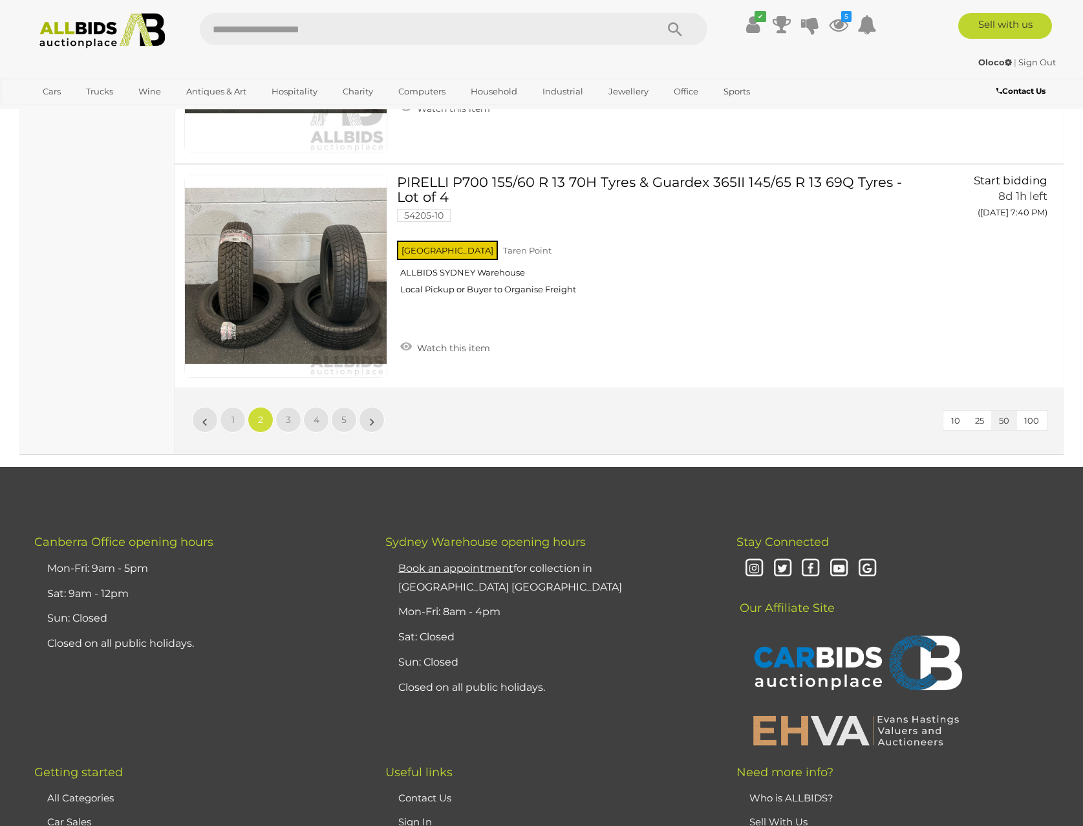
scroll to position [11102, 0]
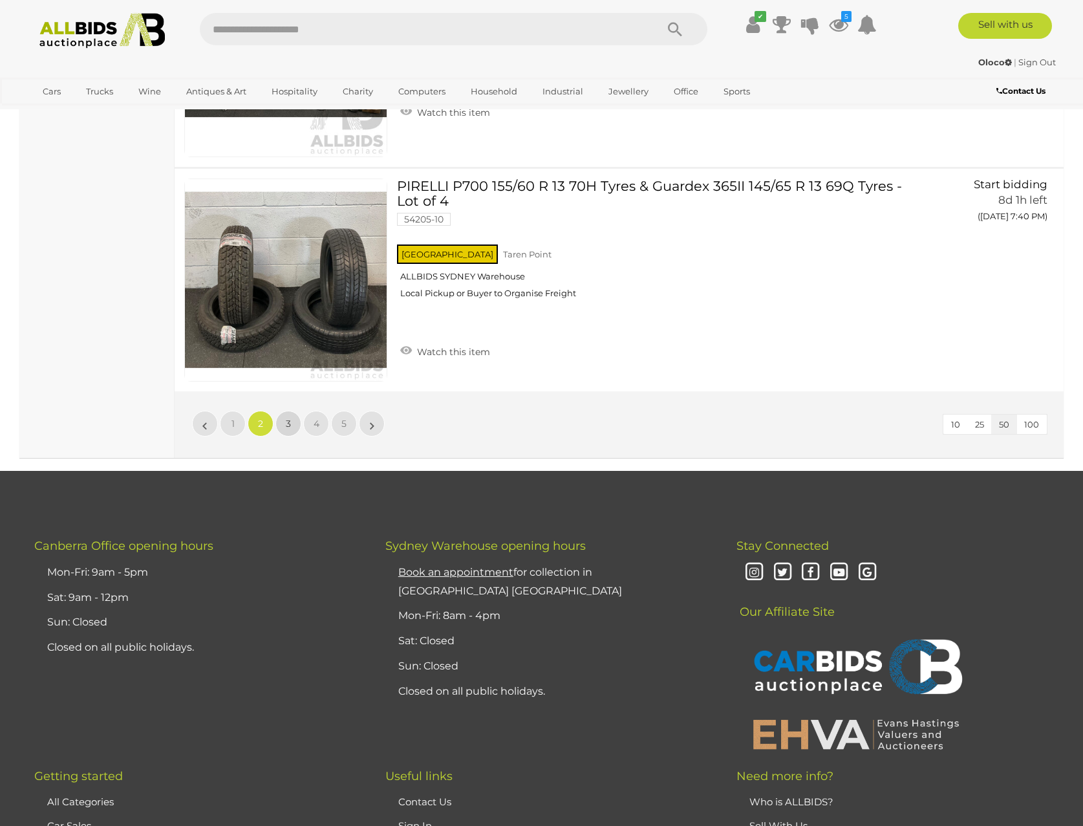
click at [288, 428] on span "3" at bounding box center [288, 424] width 5 height 12
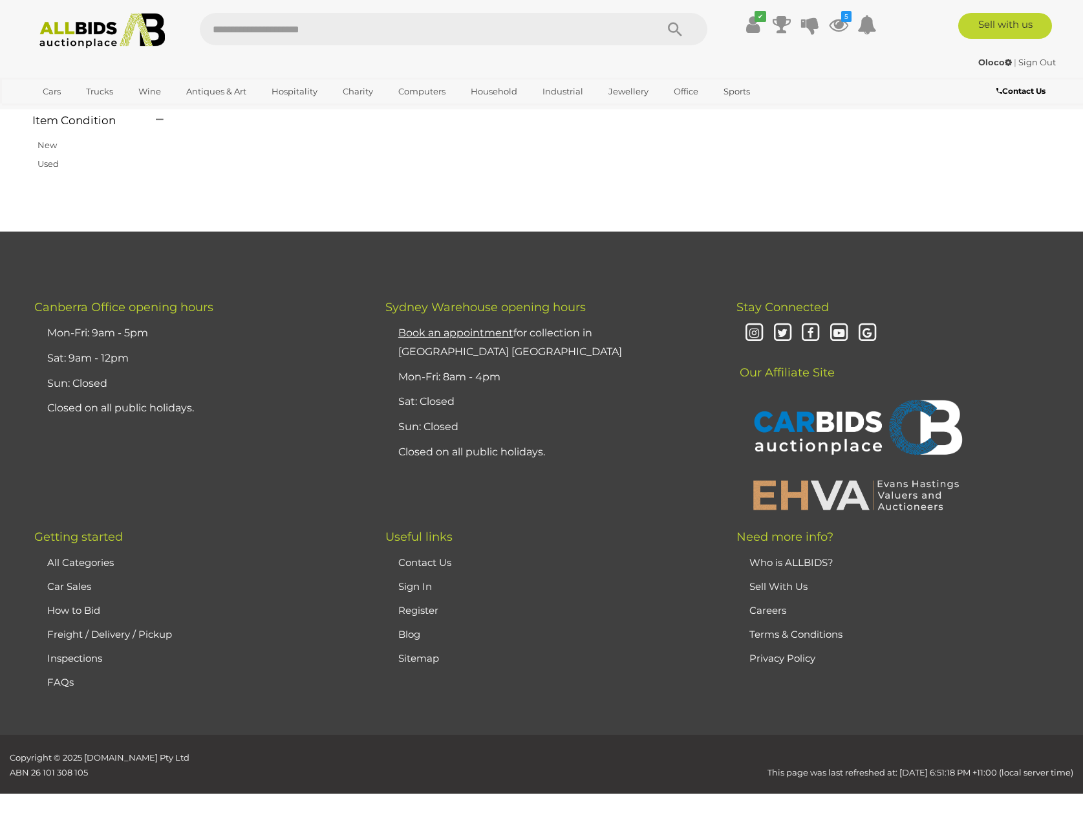
scroll to position [153, 0]
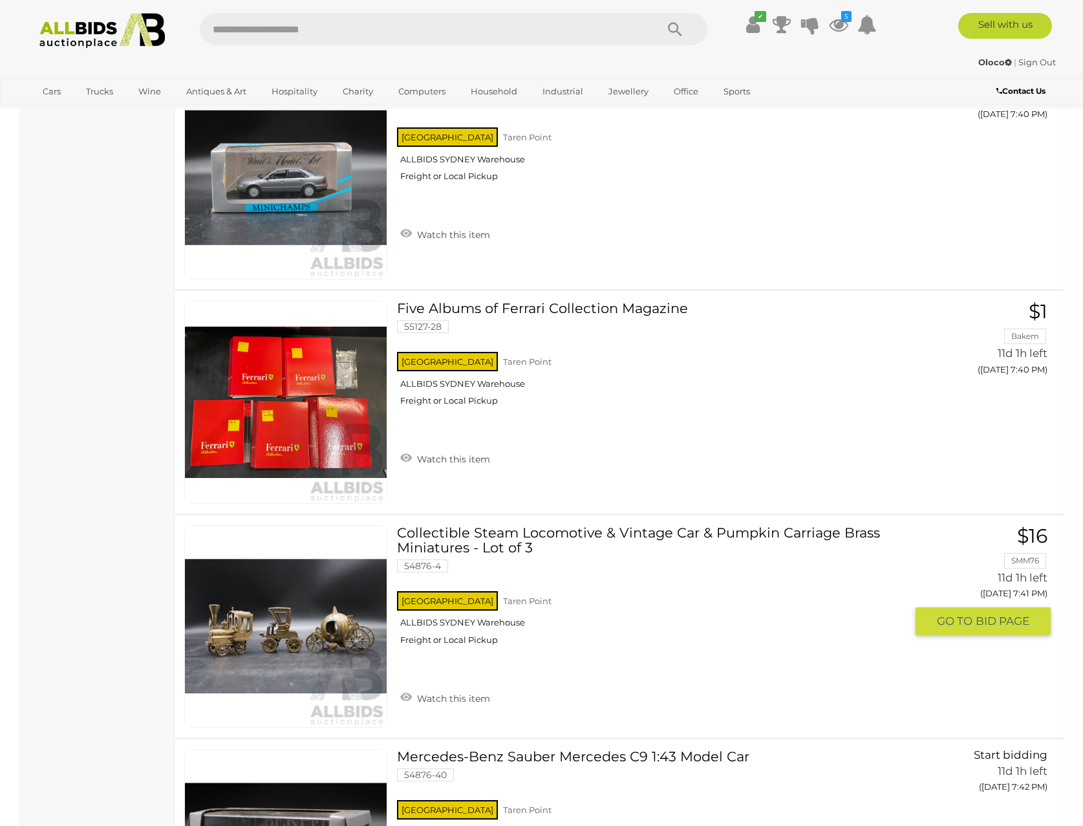
scroll to position [11029, 0]
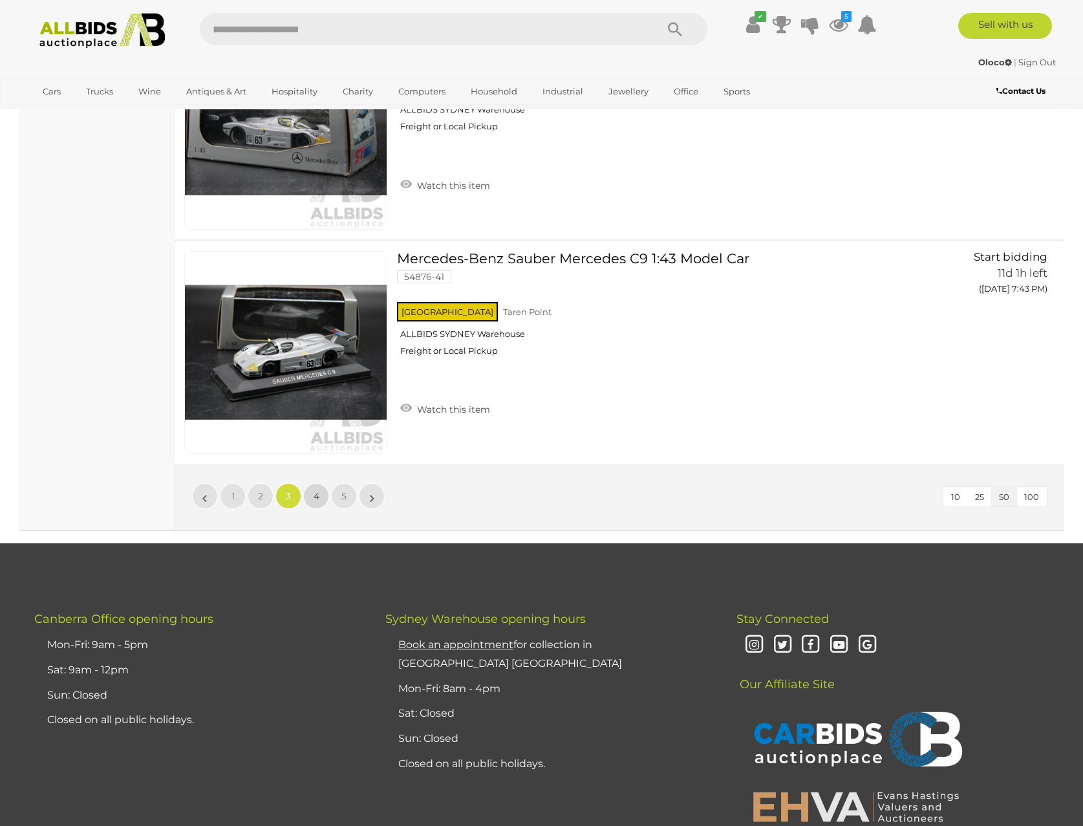
click at [311, 499] on link "4" at bounding box center [316, 496] width 26 height 26
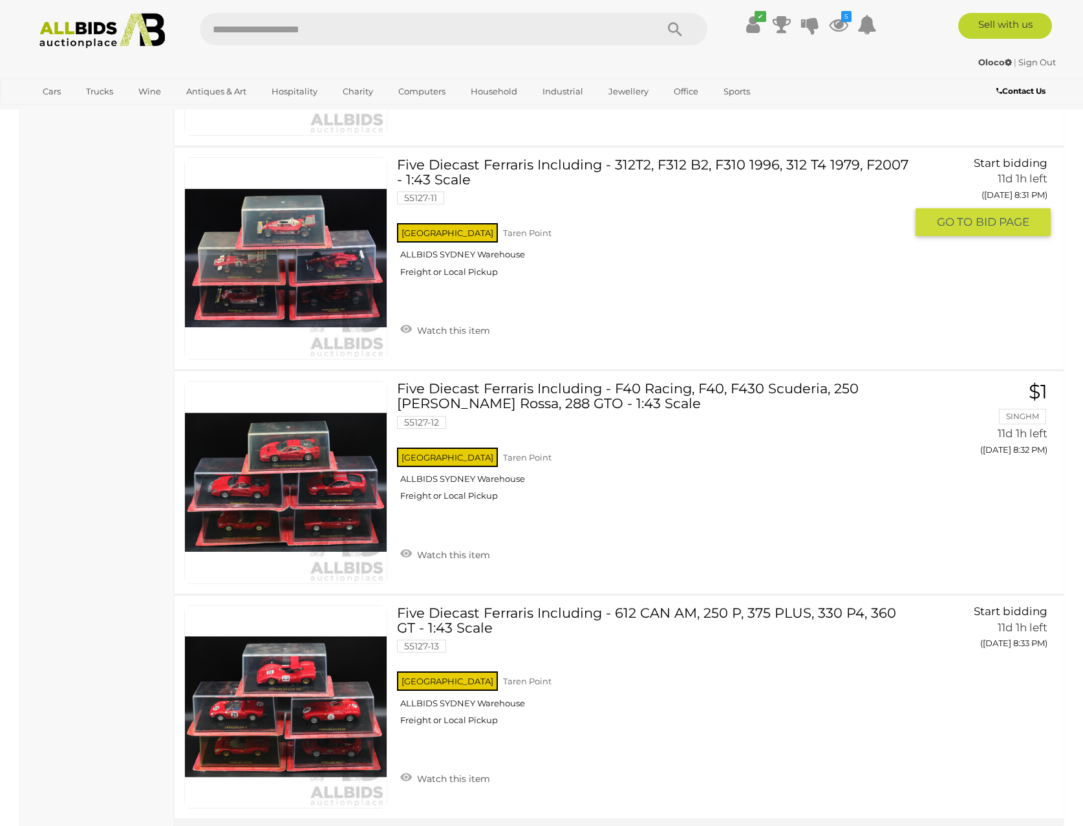
scroll to position [10987, 0]
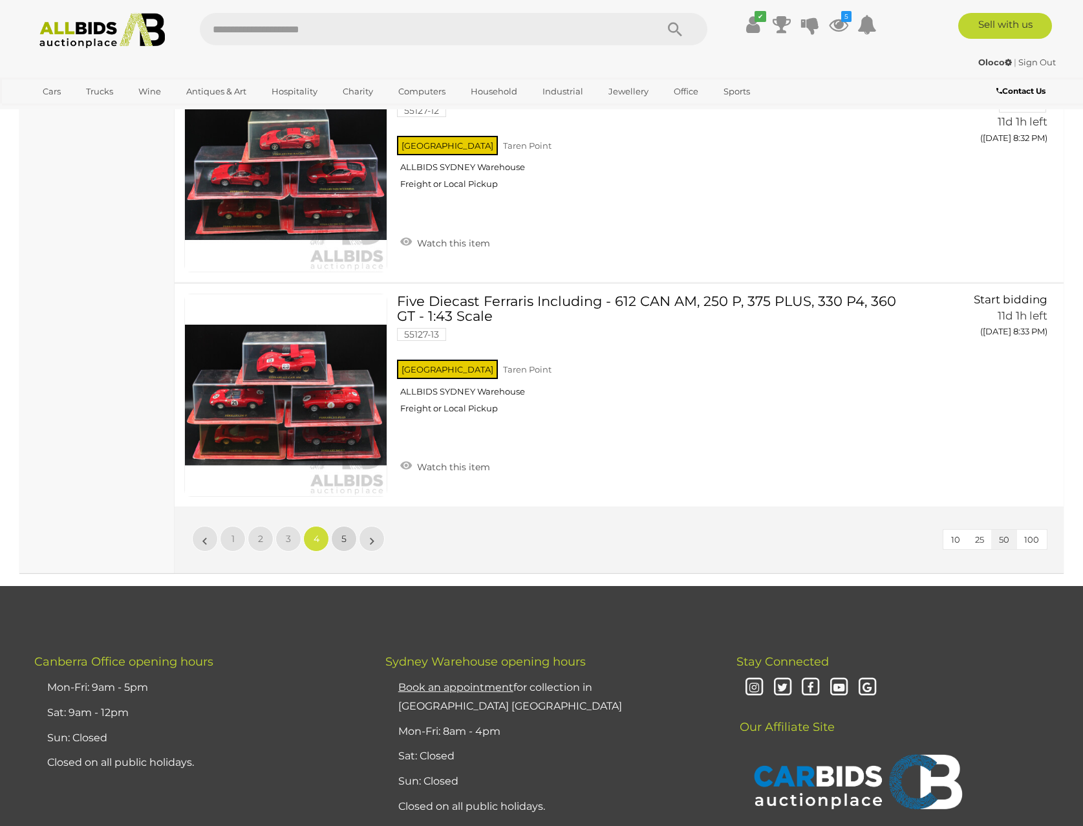
click at [341, 545] on link "5" at bounding box center [344, 539] width 26 height 26
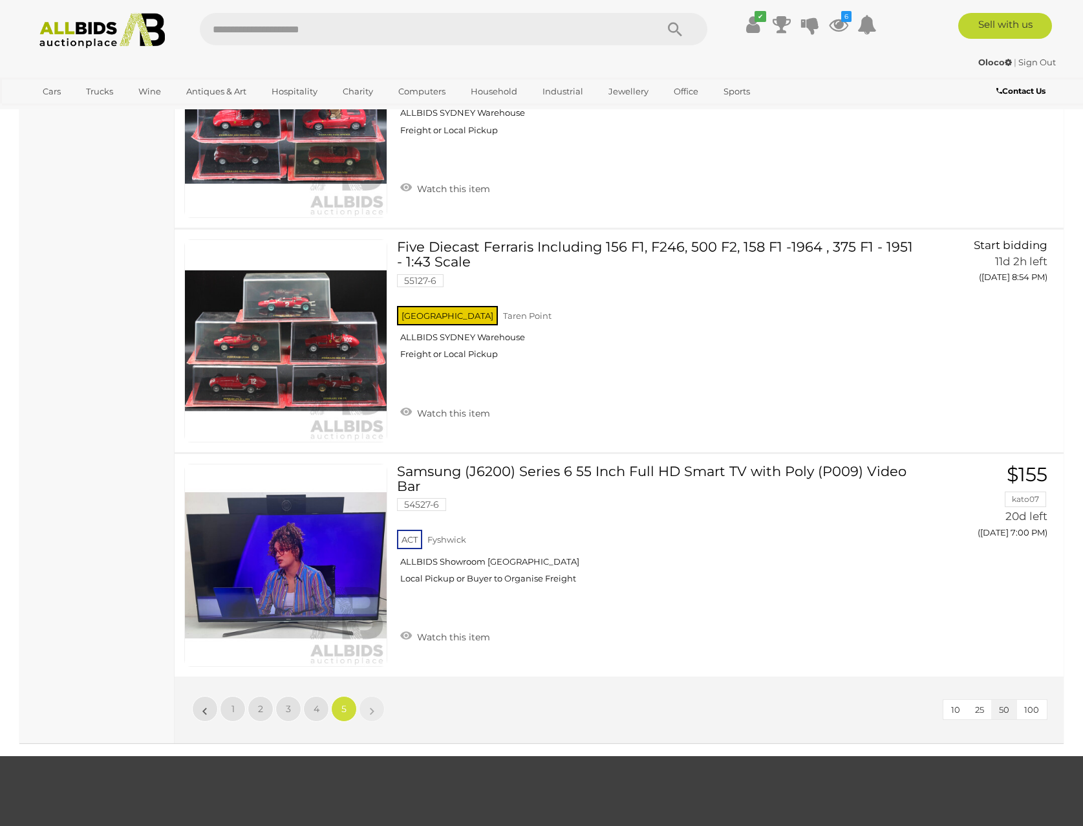
scroll to position [4610, 0]
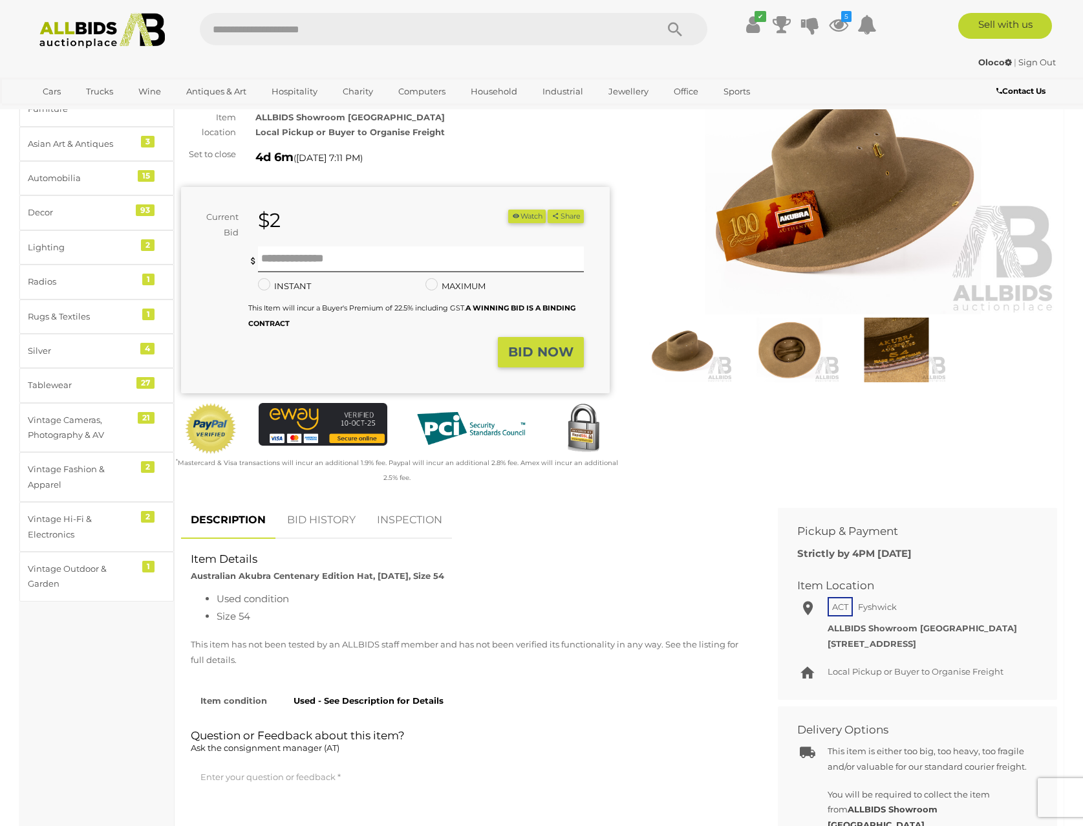
scroll to position [194, 0]
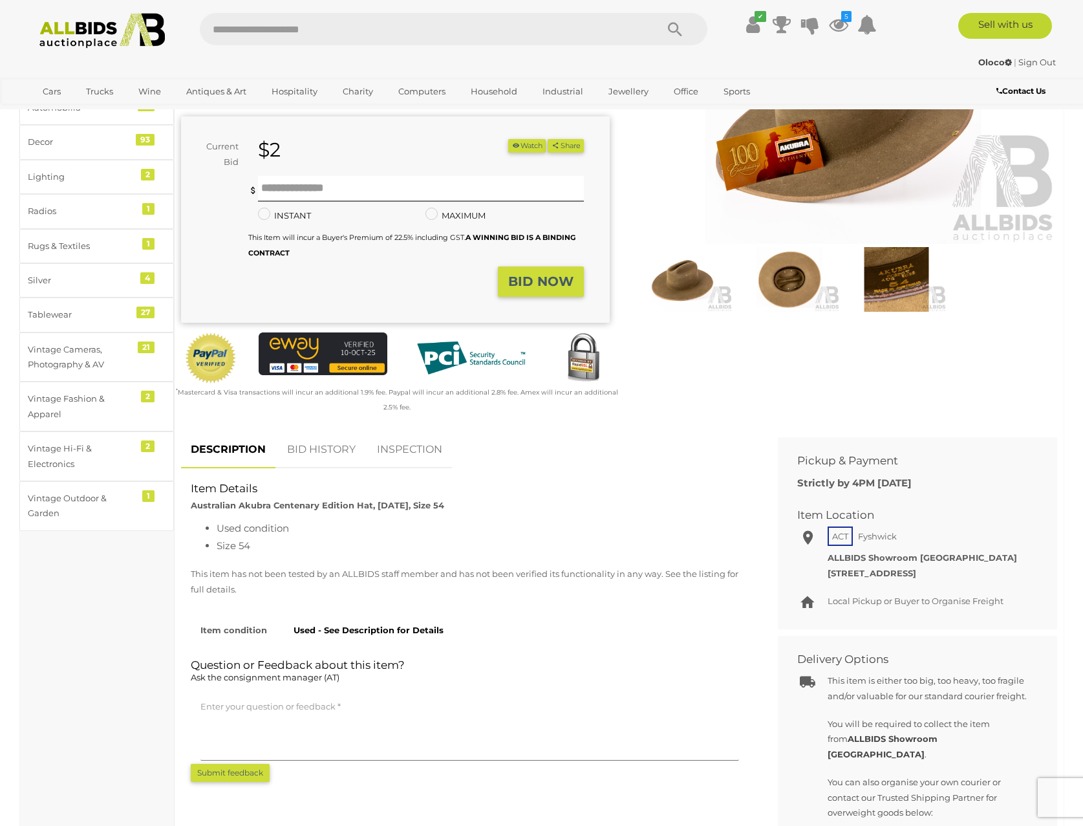
click at [892, 299] on img at bounding box center [896, 279] width 101 height 65
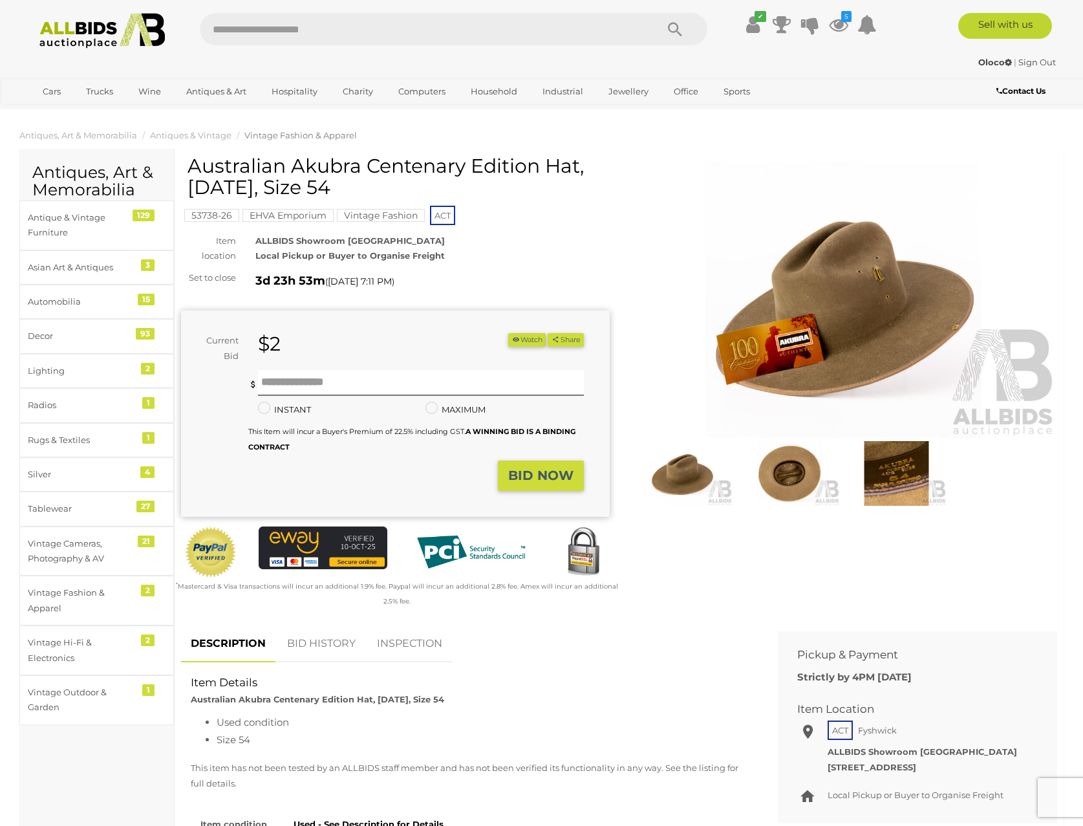
click at [513, 339] on icon "button" at bounding box center [515, 339] width 9 height 7
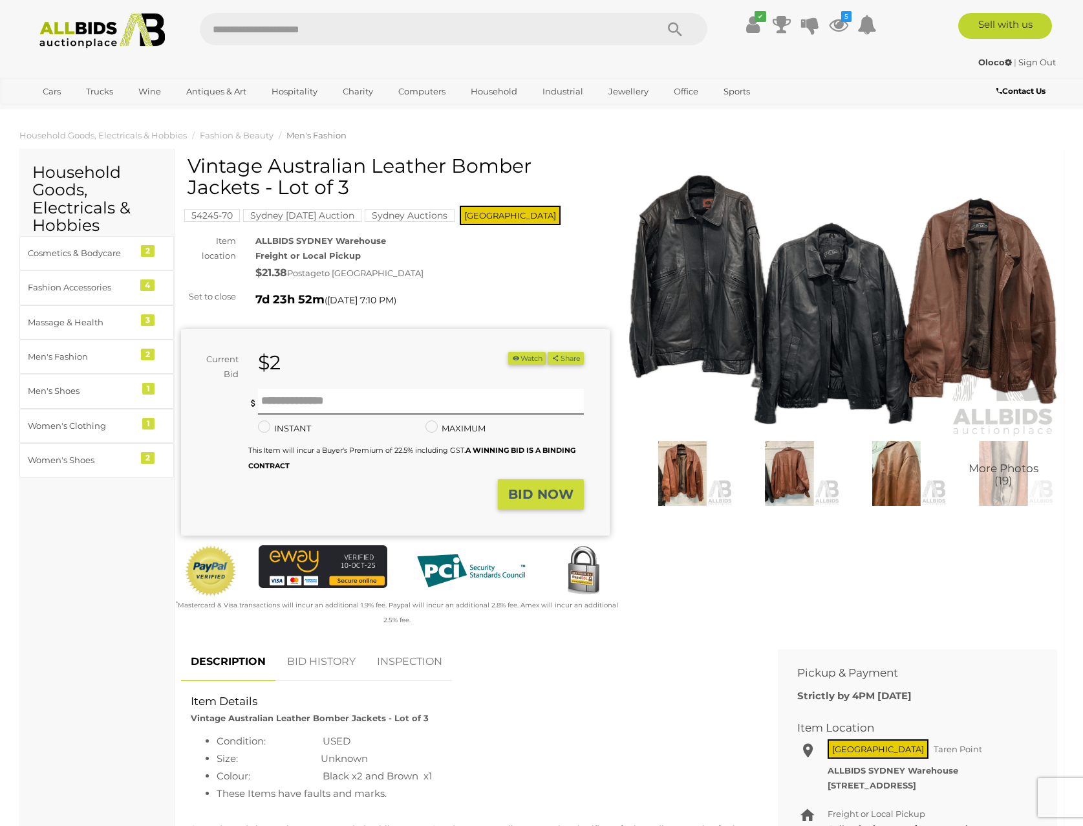
click at [707, 331] on img at bounding box center [843, 300] width 429 height 276
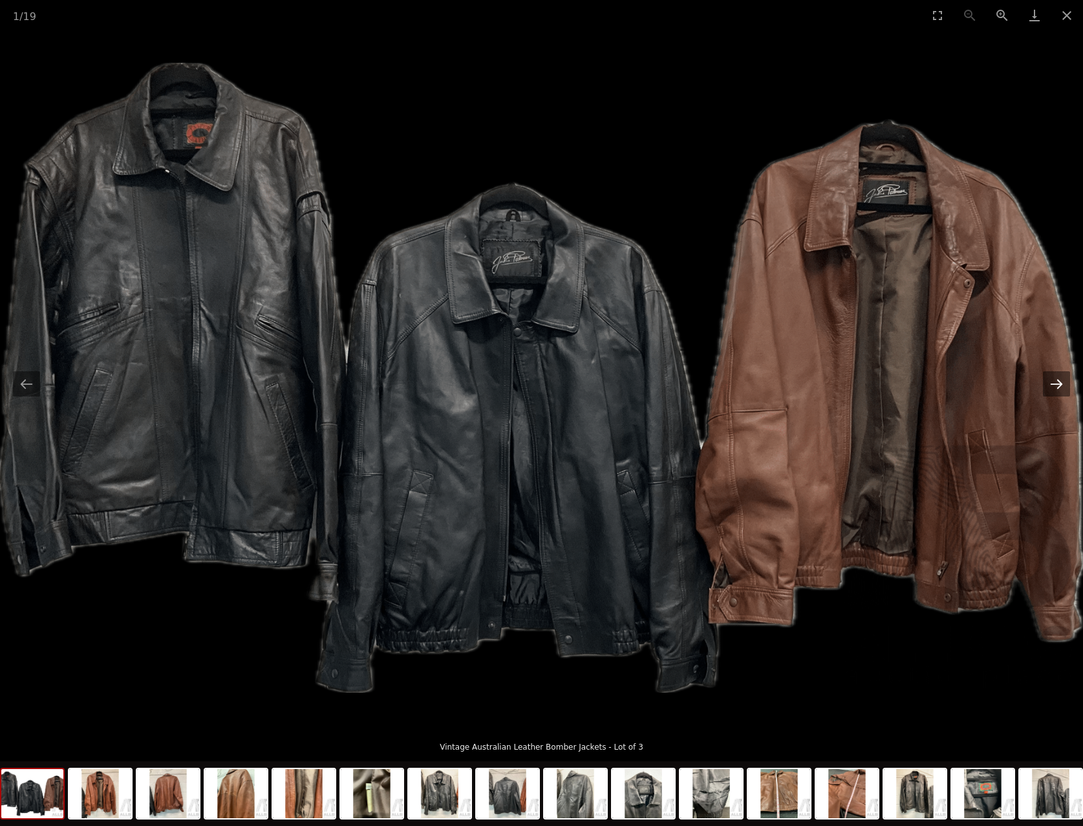
click at [1052, 387] on button "Next slide" at bounding box center [1056, 383] width 27 height 25
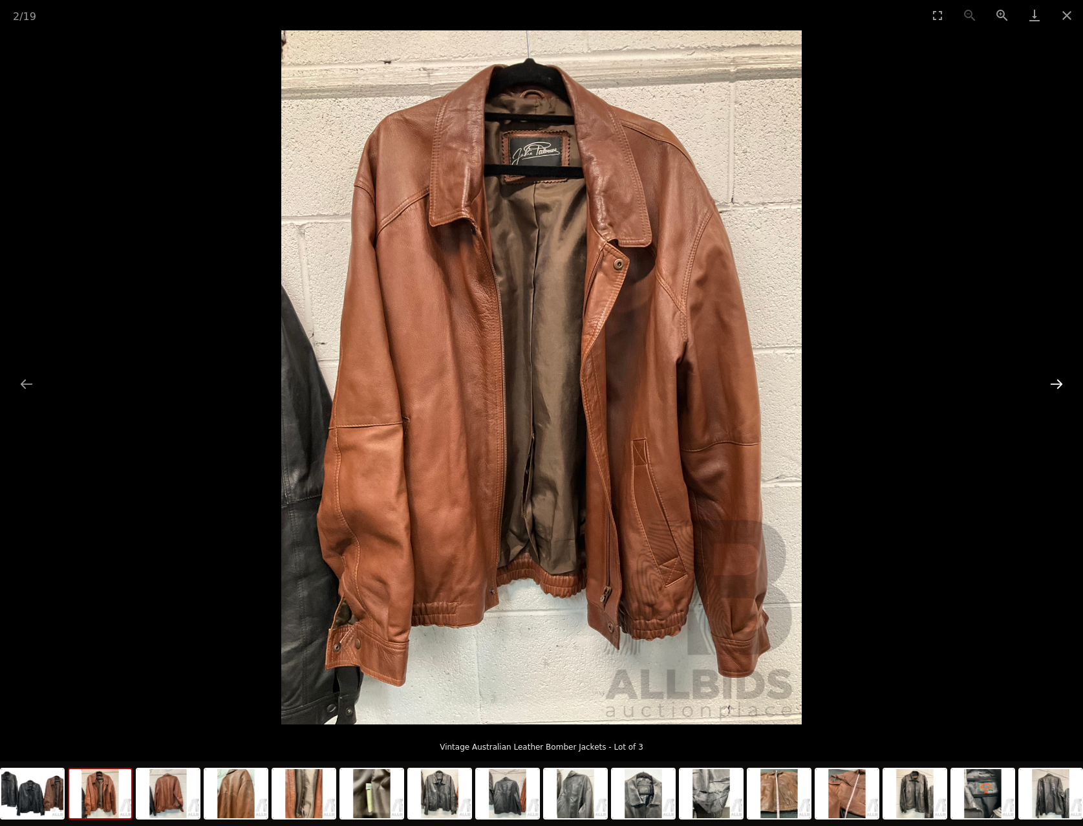
click at [1055, 387] on button "Next slide" at bounding box center [1056, 383] width 27 height 25
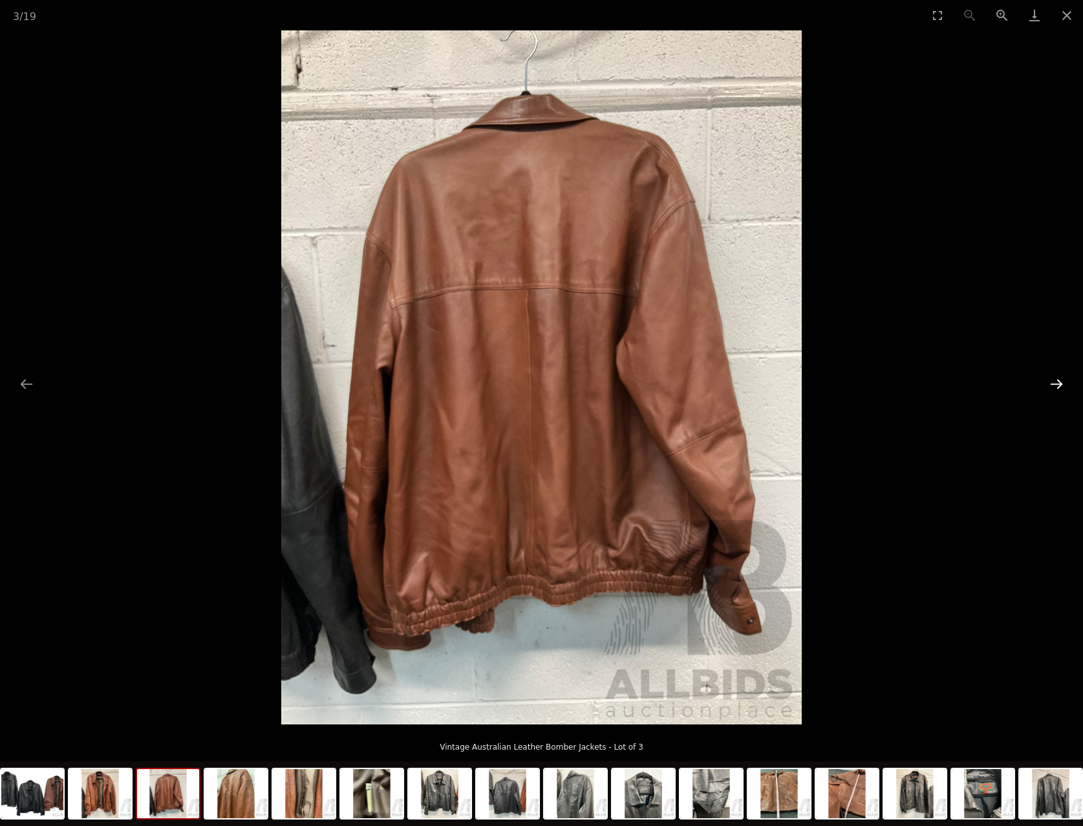
click at [1055, 387] on button "Next slide" at bounding box center [1056, 383] width 27 height 25
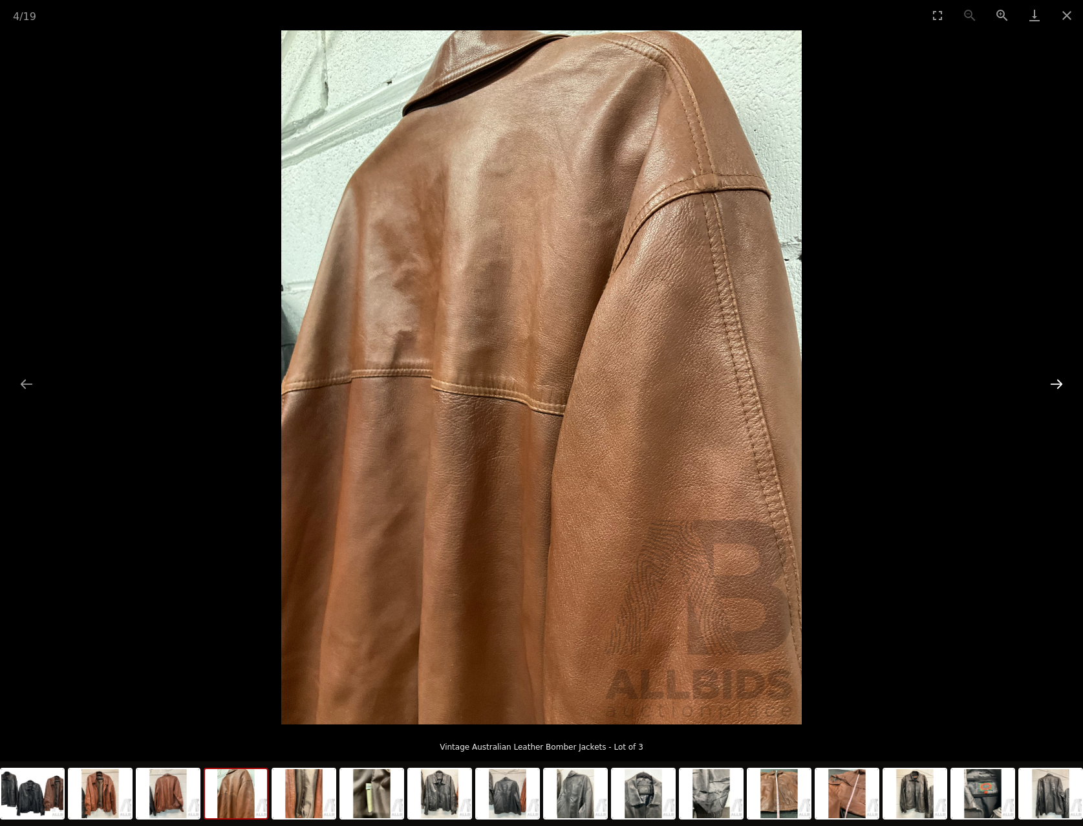
click at [1055, 387] on button "Next slide" at bounding box center [1056, 383] width 27 height 25
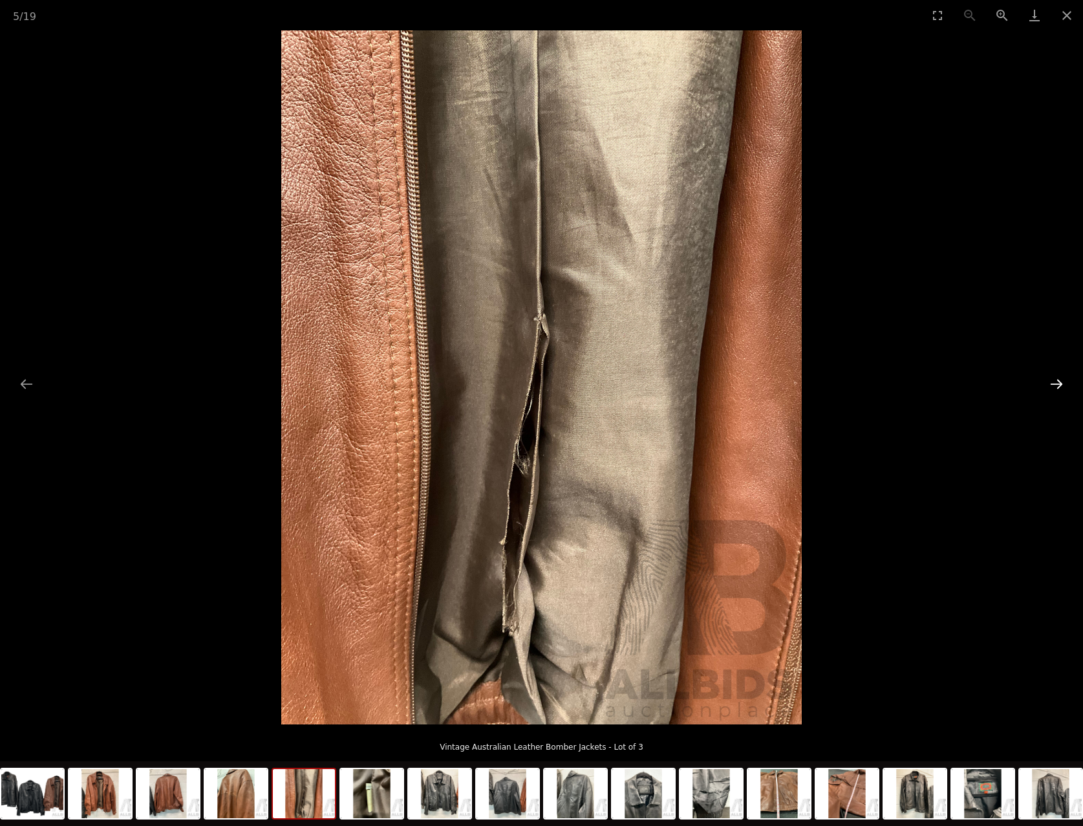
click at [1055, 387] on button "Next slide" at bounding box center [1056, 383] width 27 height 25
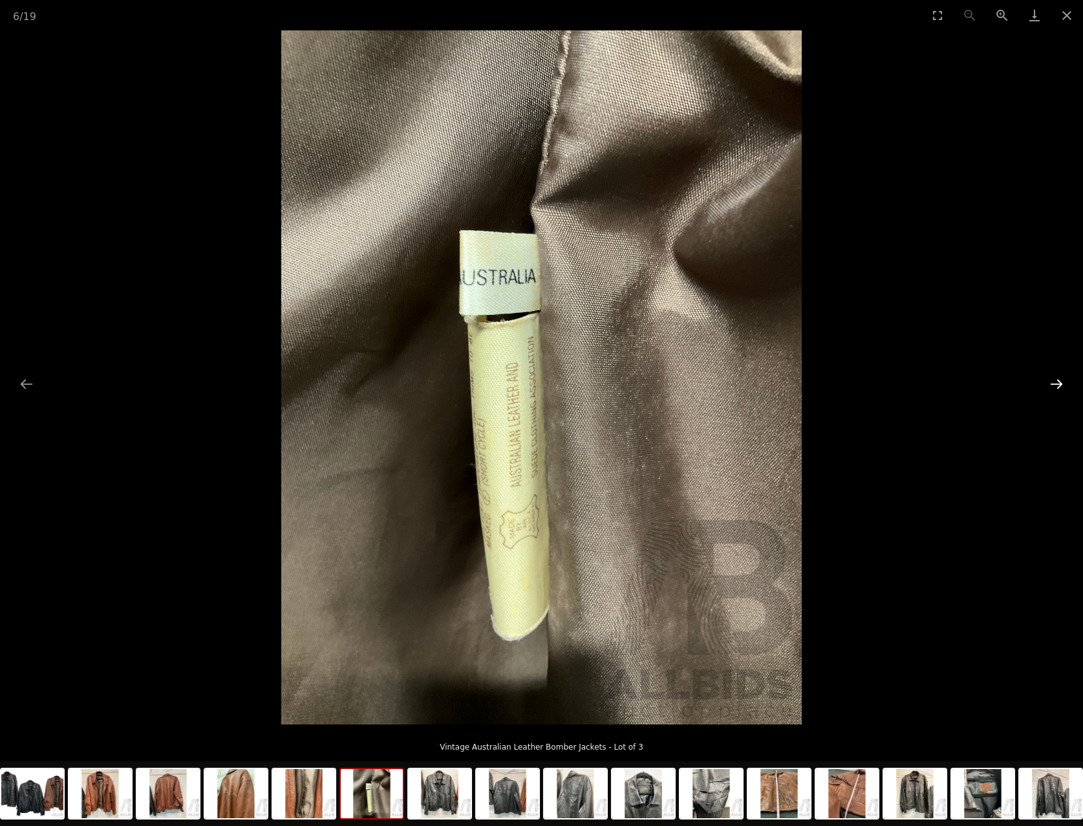
click at [1055, 387] on button "Next slide" at bounding box center [1056, 383] width 27 height 25
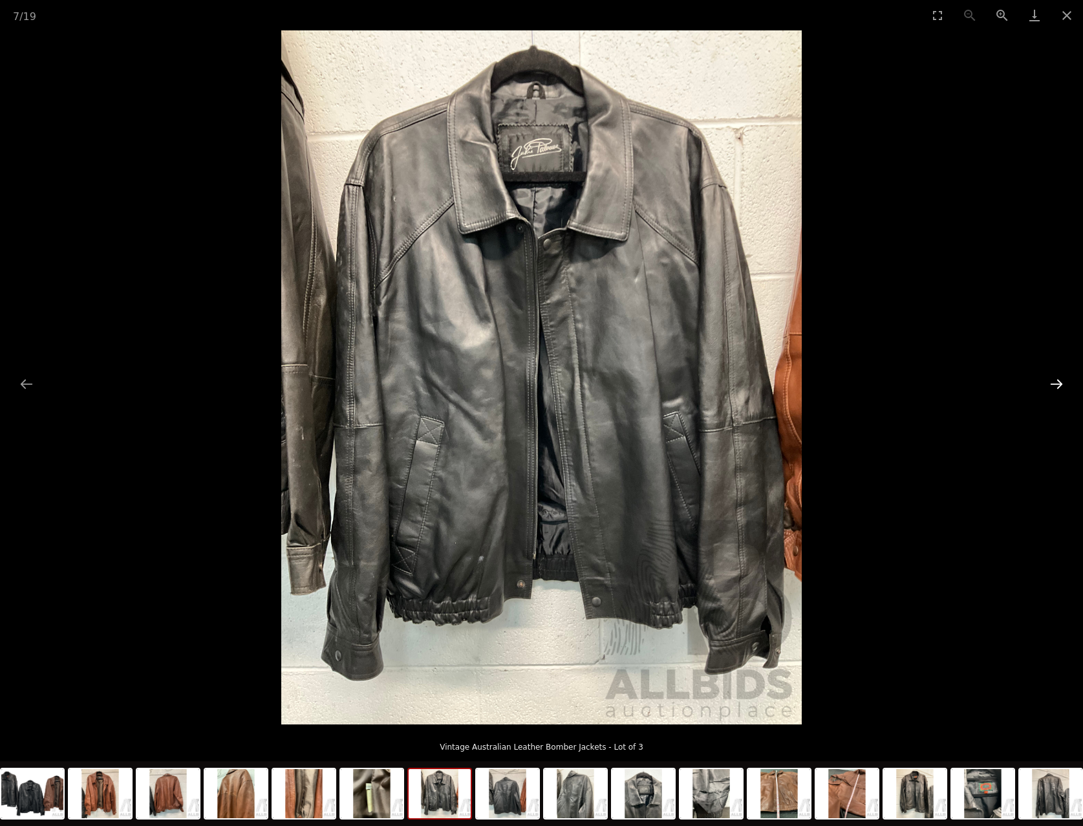
click at [1055, 387] on button "Next slide" at bounding box center [1056, 383] width 27 height 25
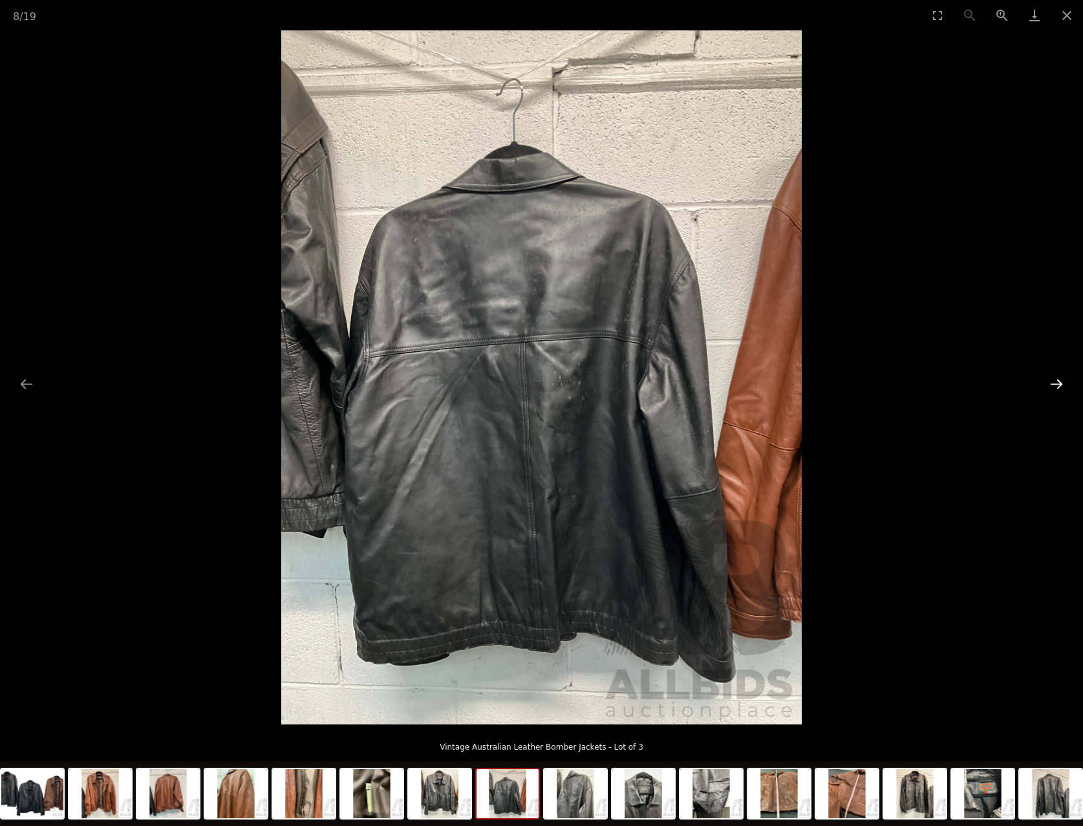
click at [1055, 387] on button "Next slide" at bounding box center [1056, 383] width 27 height 25
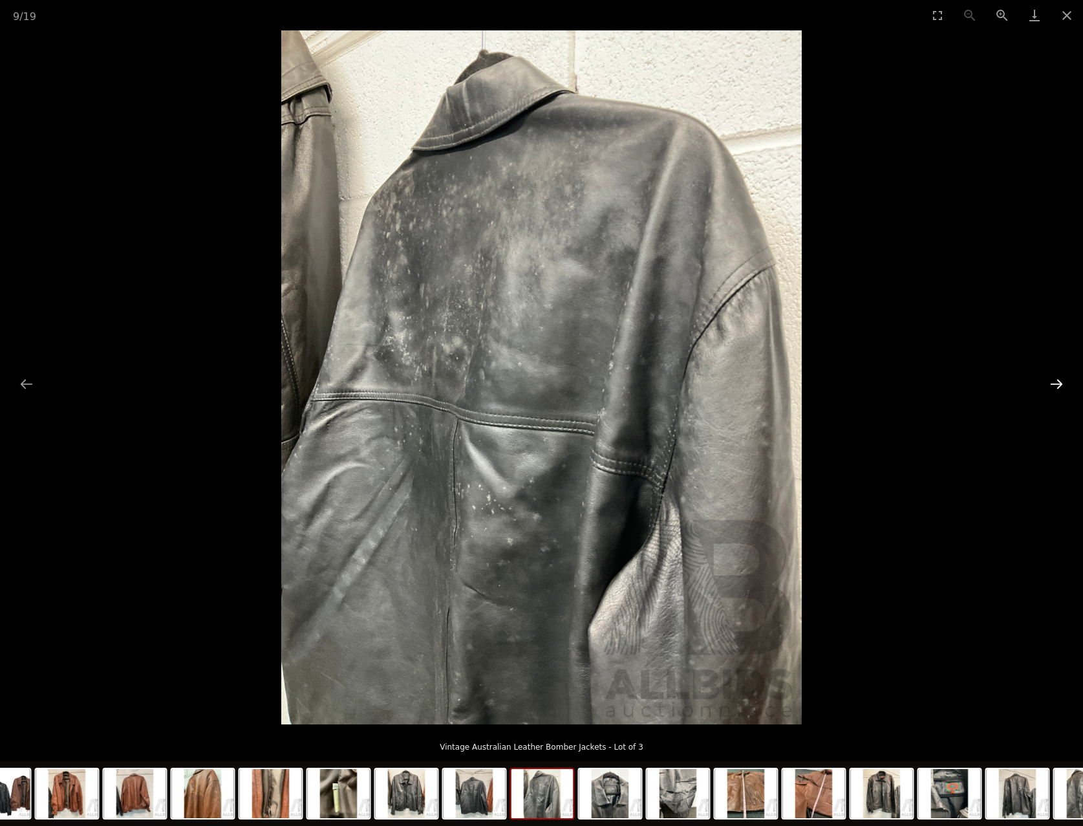
click at [1055, 387] on button "Next slide" at bounding box center [1056, 383] width 27 height 25
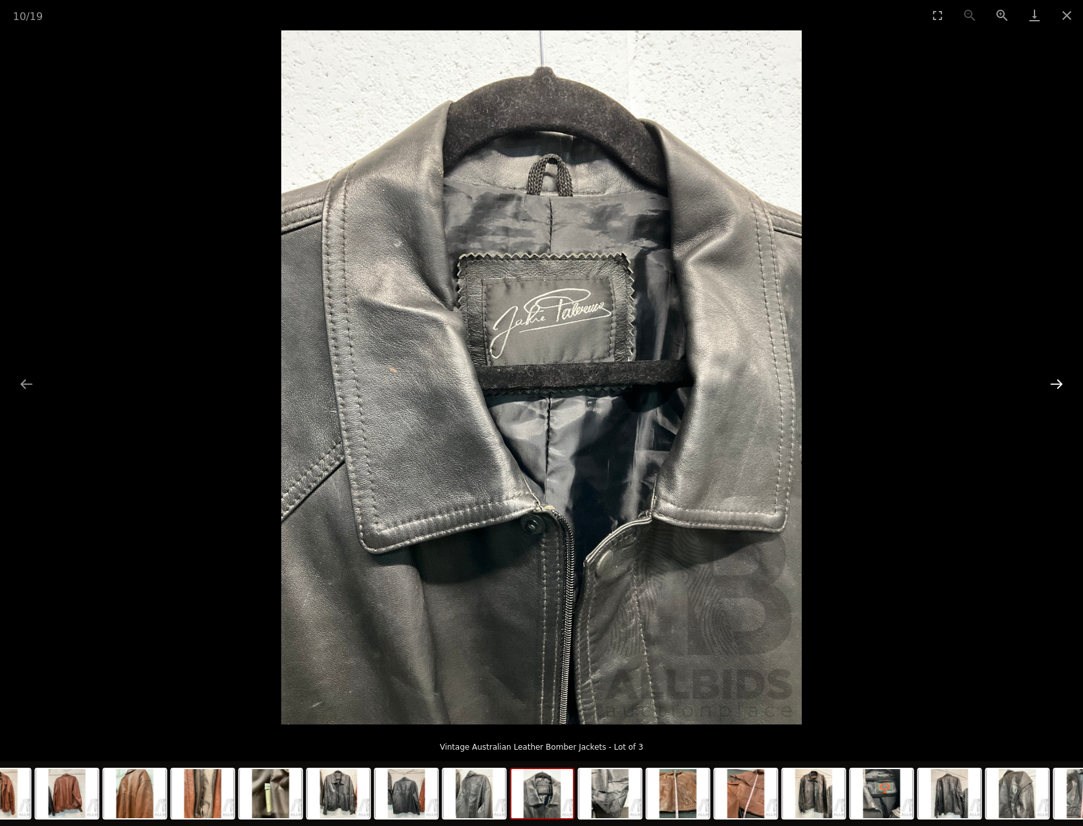
click at [1055, 387] on button "Next slide" at bounding box center [1056, 383] width 27 height 25
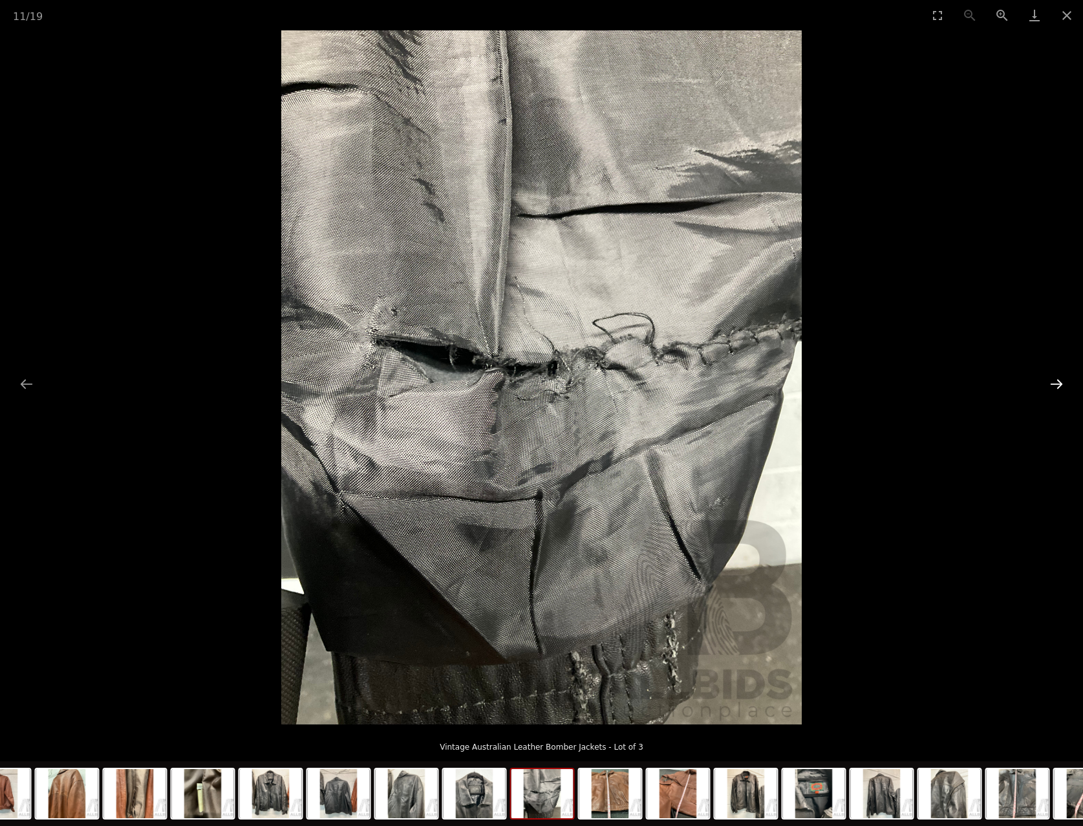
click at [1055, 387] on button "Next slide" at bounding box center [1056, 383] width 27 height 25
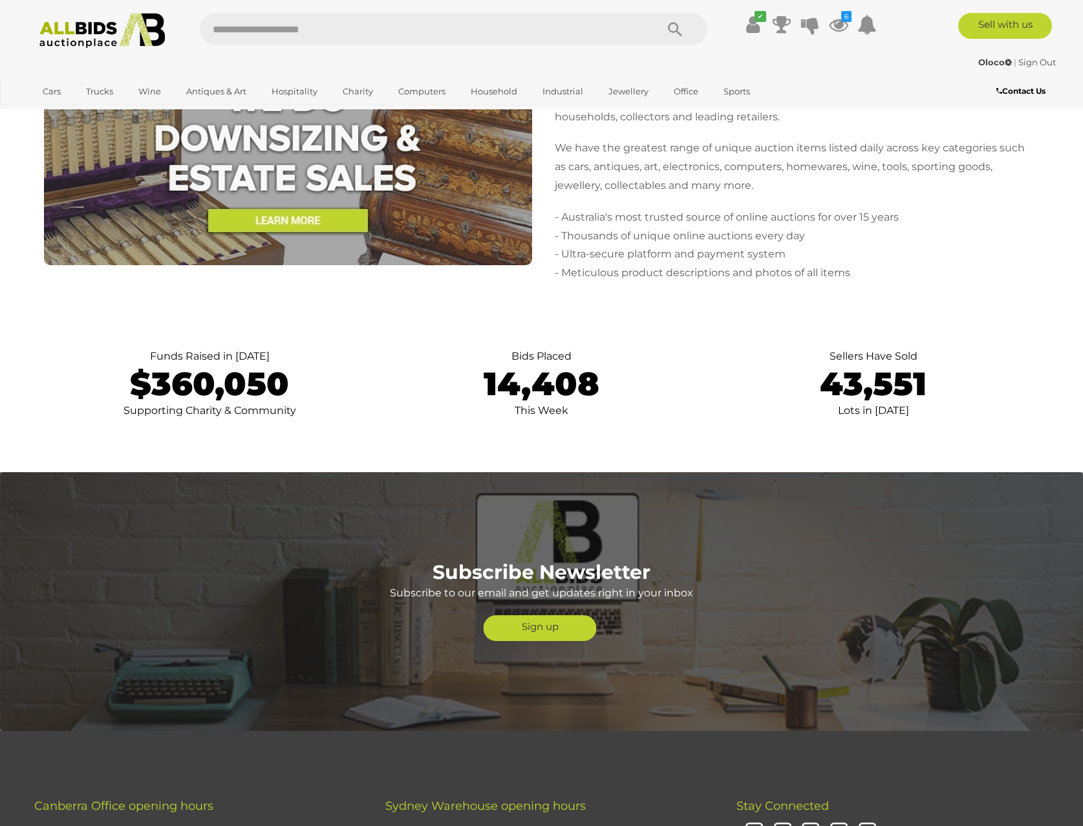
scroll to position [2780, 0]
